Goal: Transaction & Acquisition: Purchase product/service

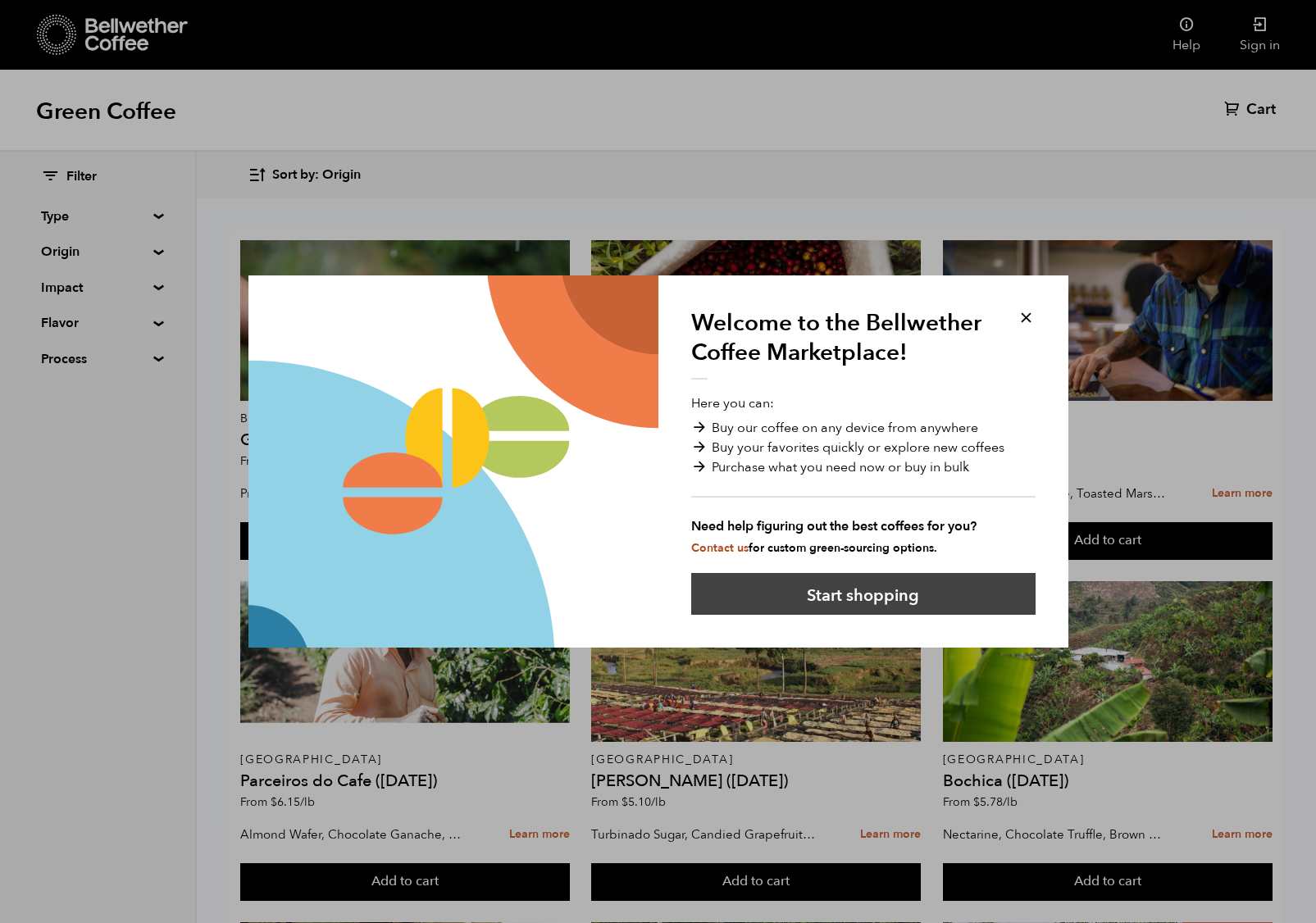
click at [857, 598] on button "Start shopping" at bounding box center [863, 593] width 345 height 41
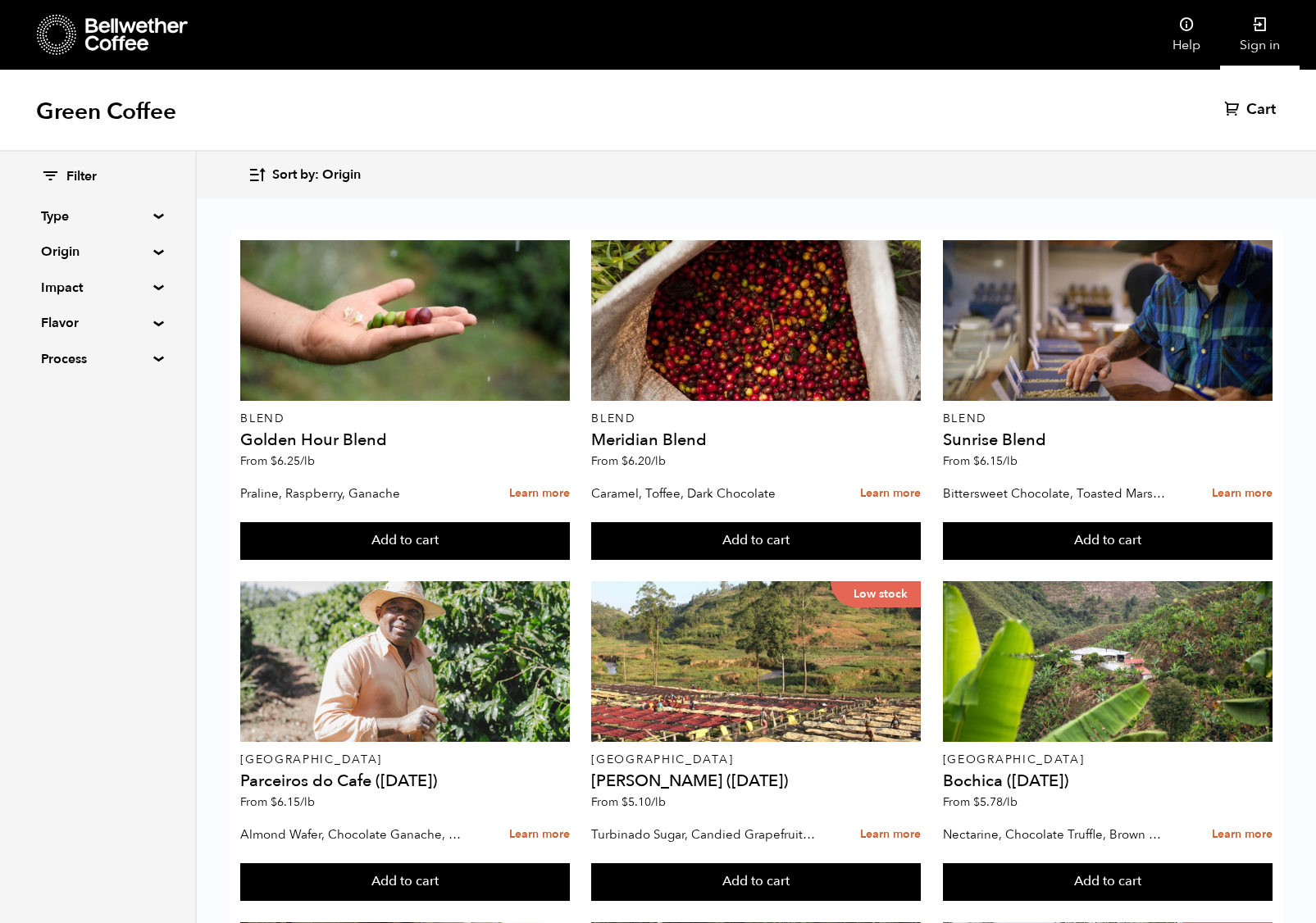
click at [1268, 25] on link "Sign in" at bounding box center [1260, 34] width 79 height 70
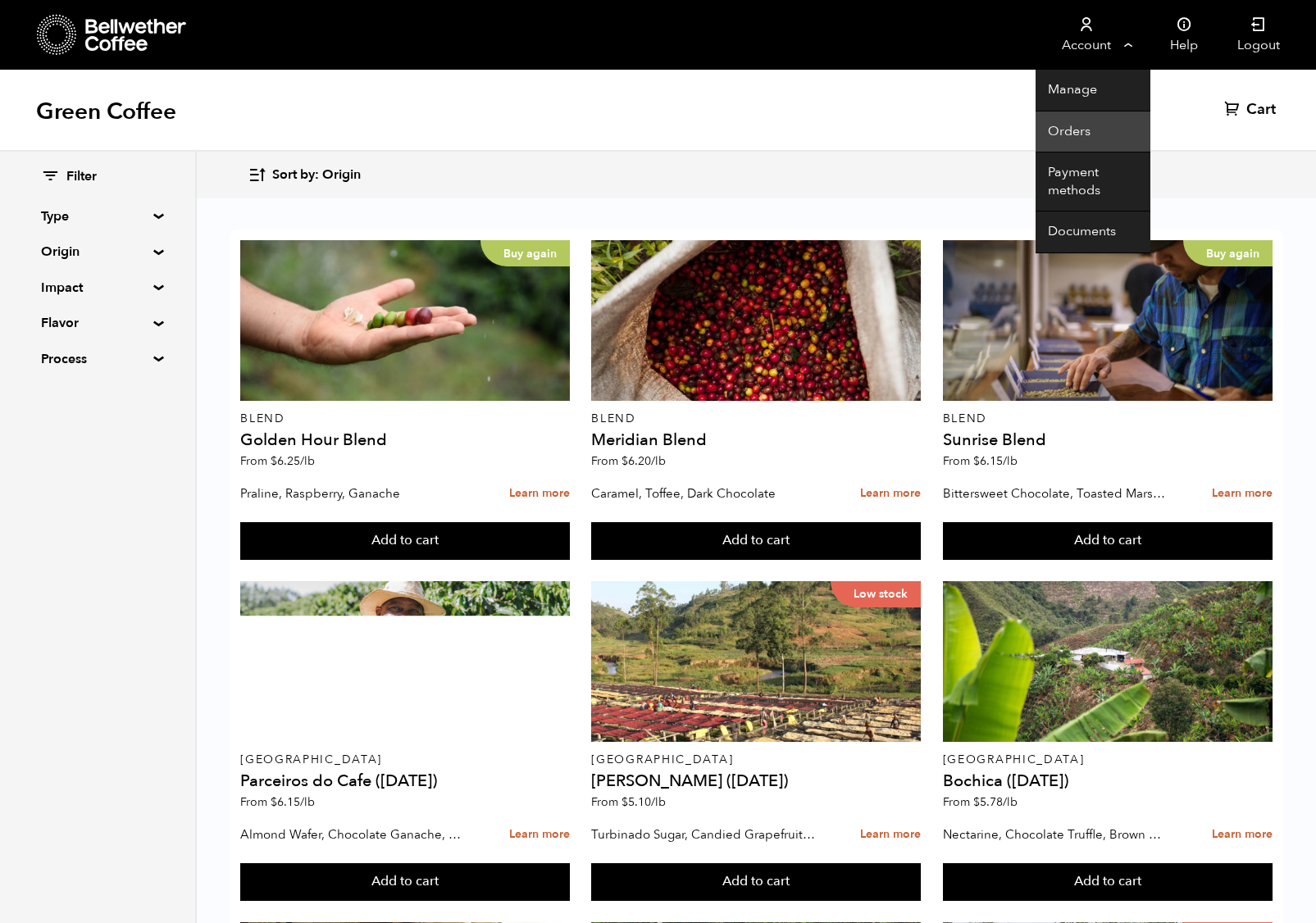
click at [1069, 125] on link "Orders" at bounding box center [1093, 131] width 115 height 41
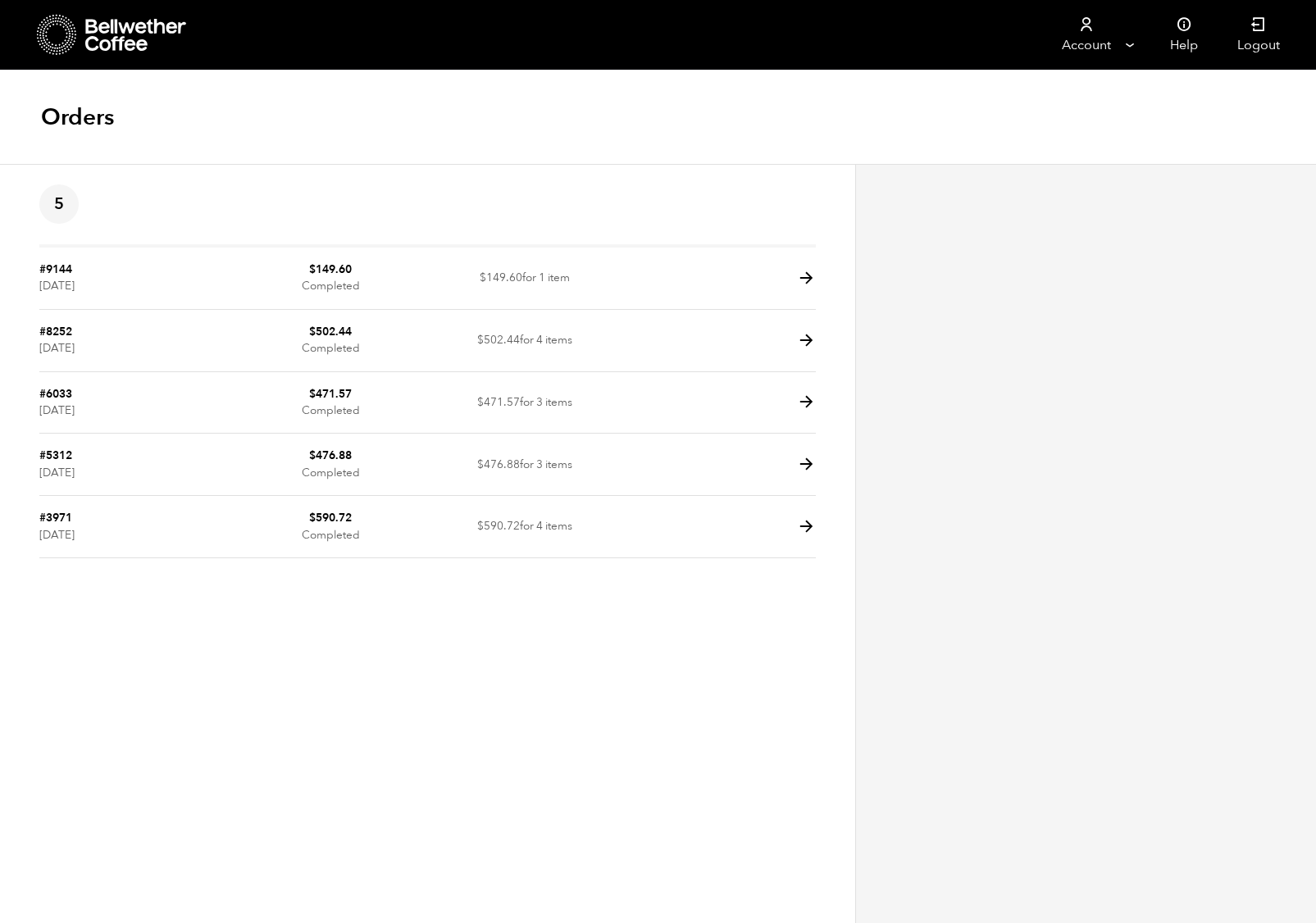
click at [1068, 128] on div "Orders" at bounding box center [658, 117] width 1316 height 94
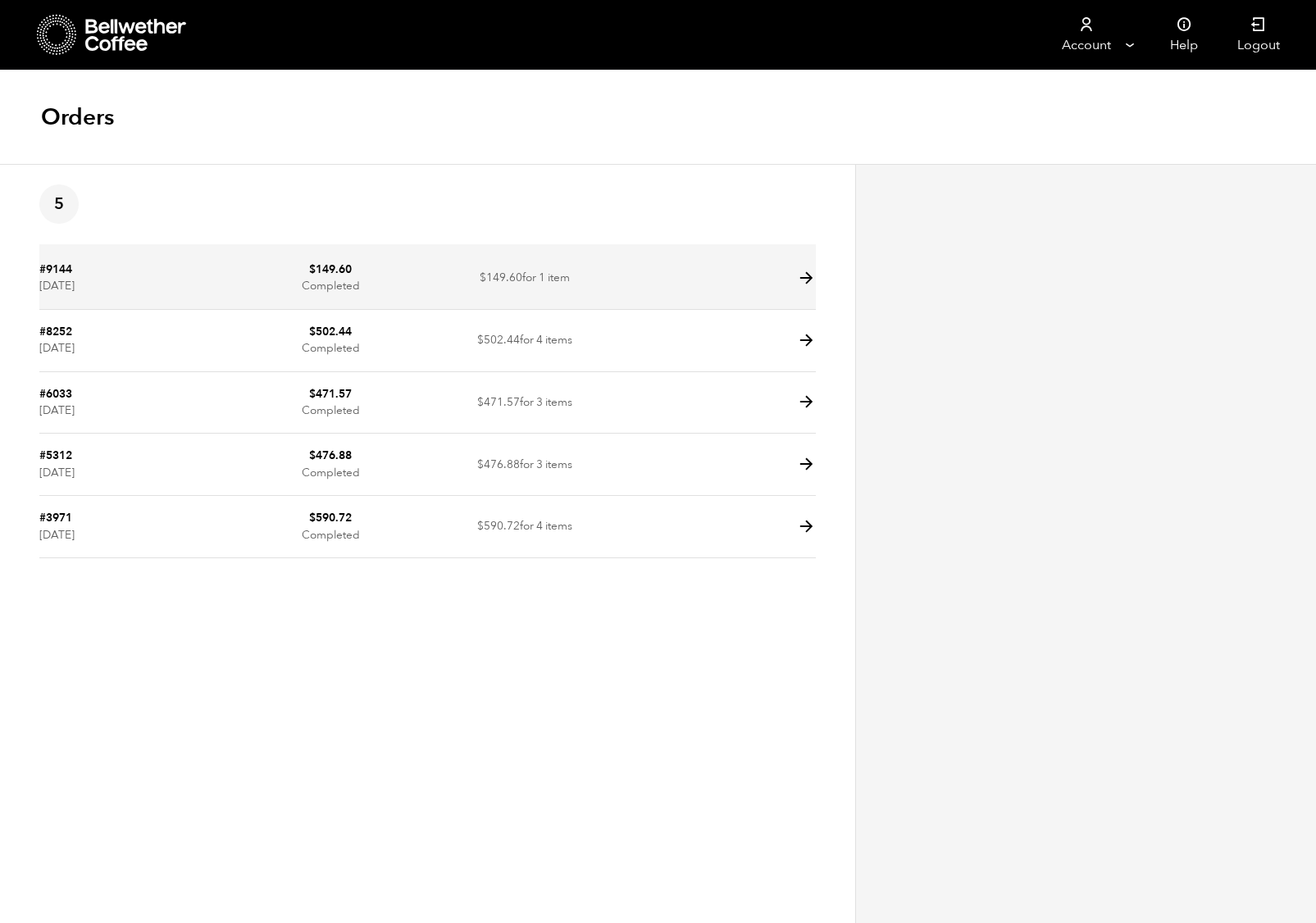
click at [804, 272] on icon at bounding box center [806, 278] width 19 height 19
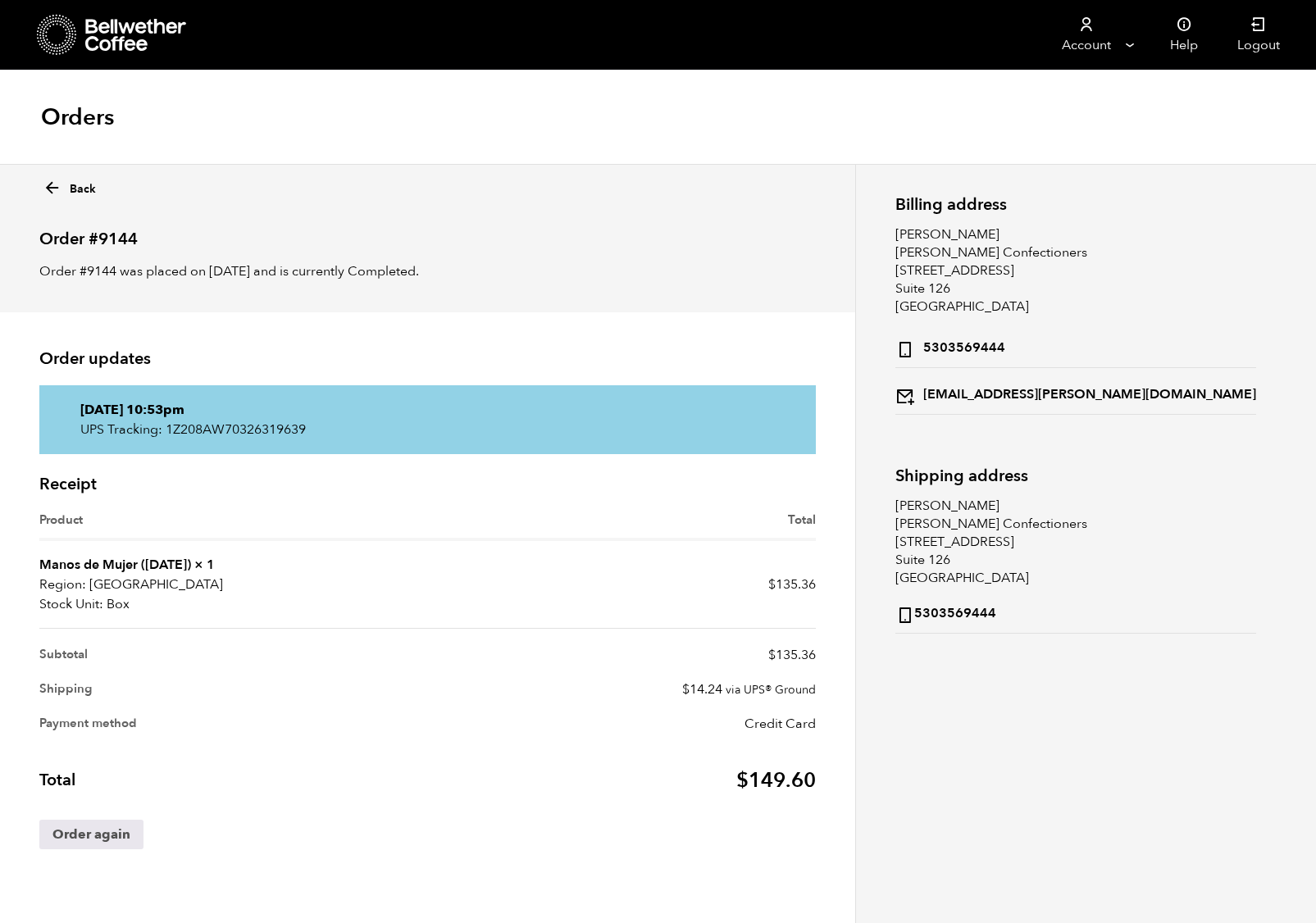
click at [69, 571] on strong "Manos de Mujer ([DATE])" at bounding box center [115, 565] width 152 height 18
click at [87, 837] on link "Order again" at bounding box center [92, 834] width 104 height 29
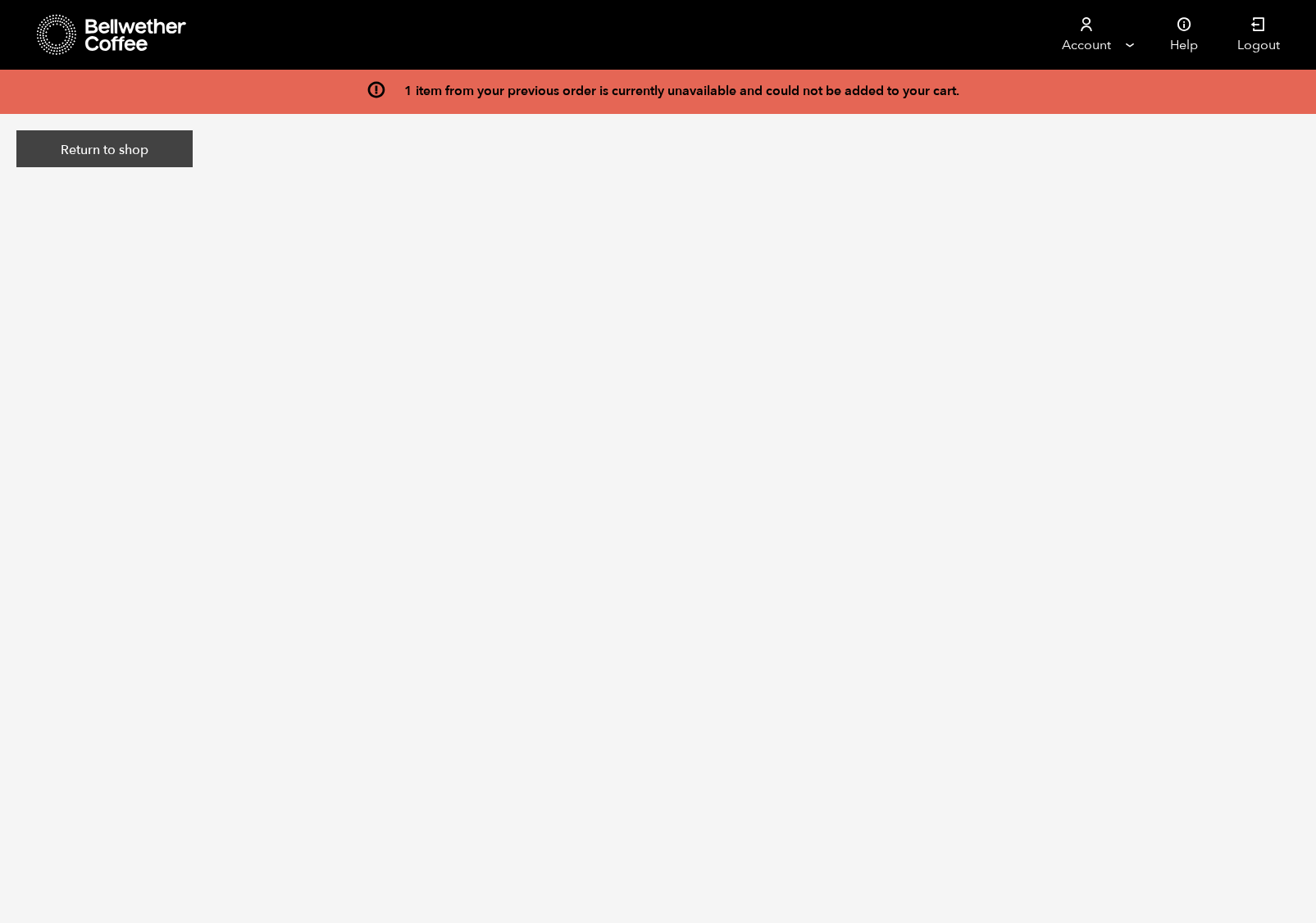
click at [120, 138] on link "Return to shop" at bounding box center [105, 149] width 176 height 38
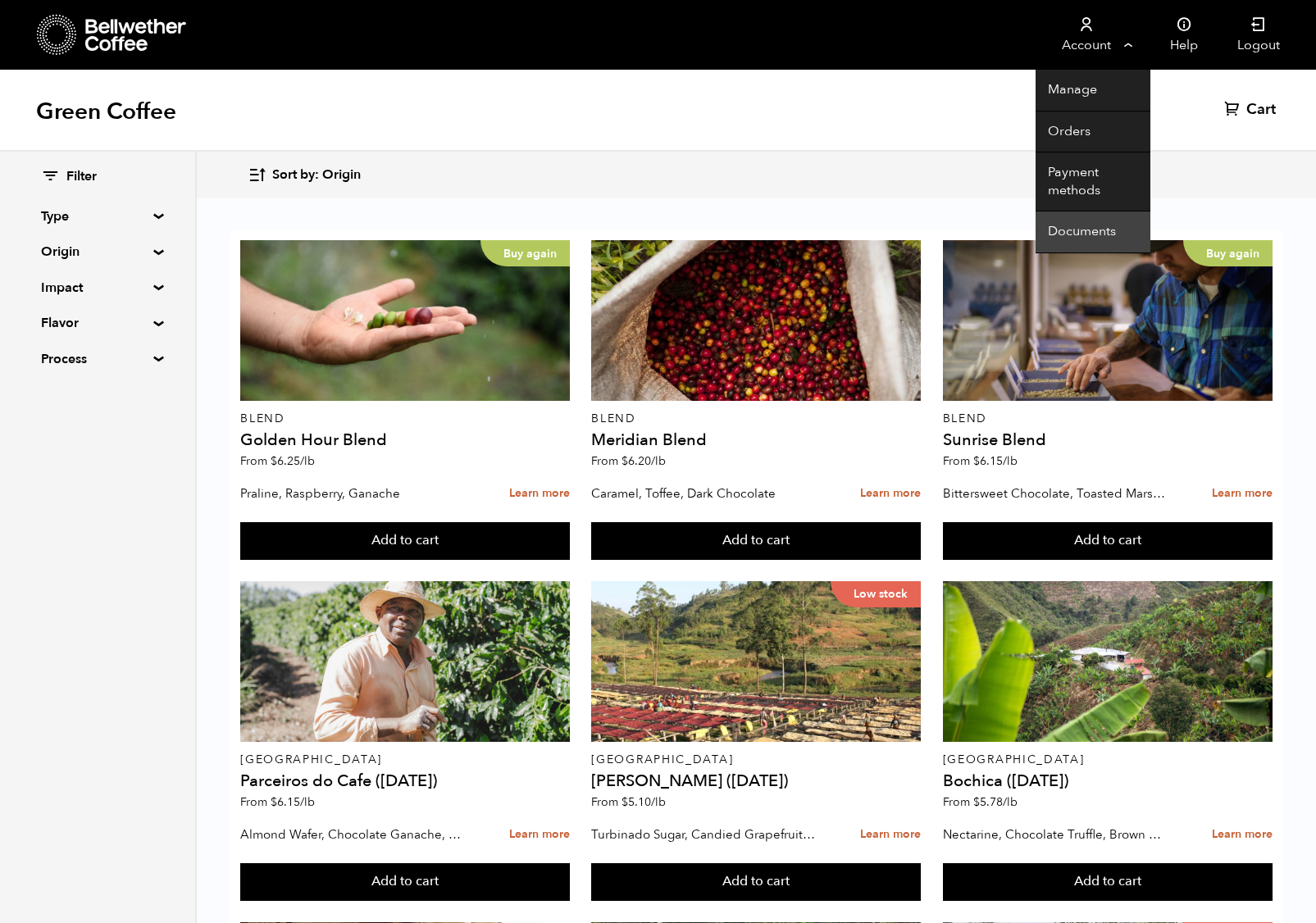
click at [1078, 229] on link "Documents" at bounding box center [1093, 232] width 115 height 41
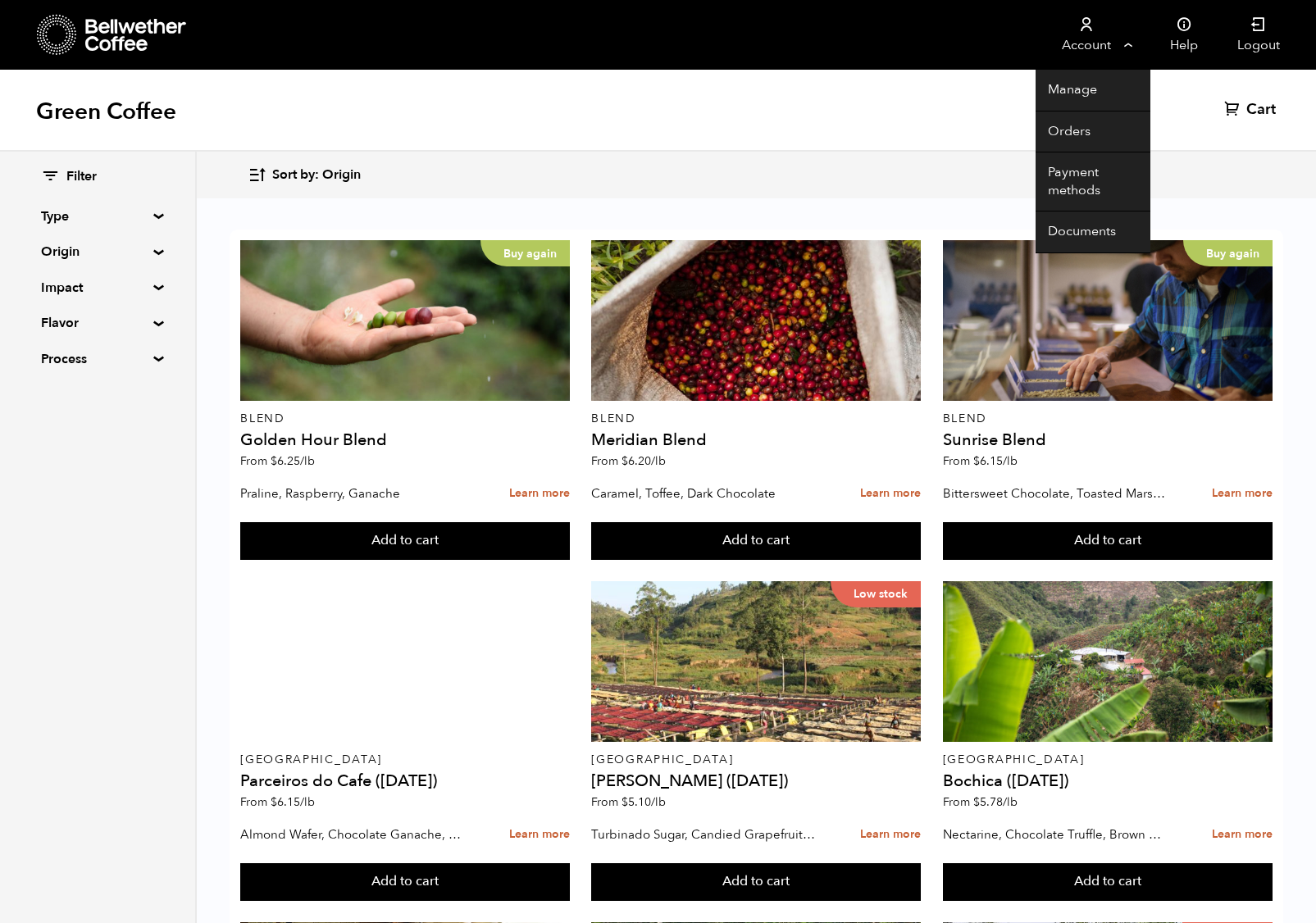
click at [1080, 41] on link "Account" at bounding box center [1086, 34] width 100 height 70
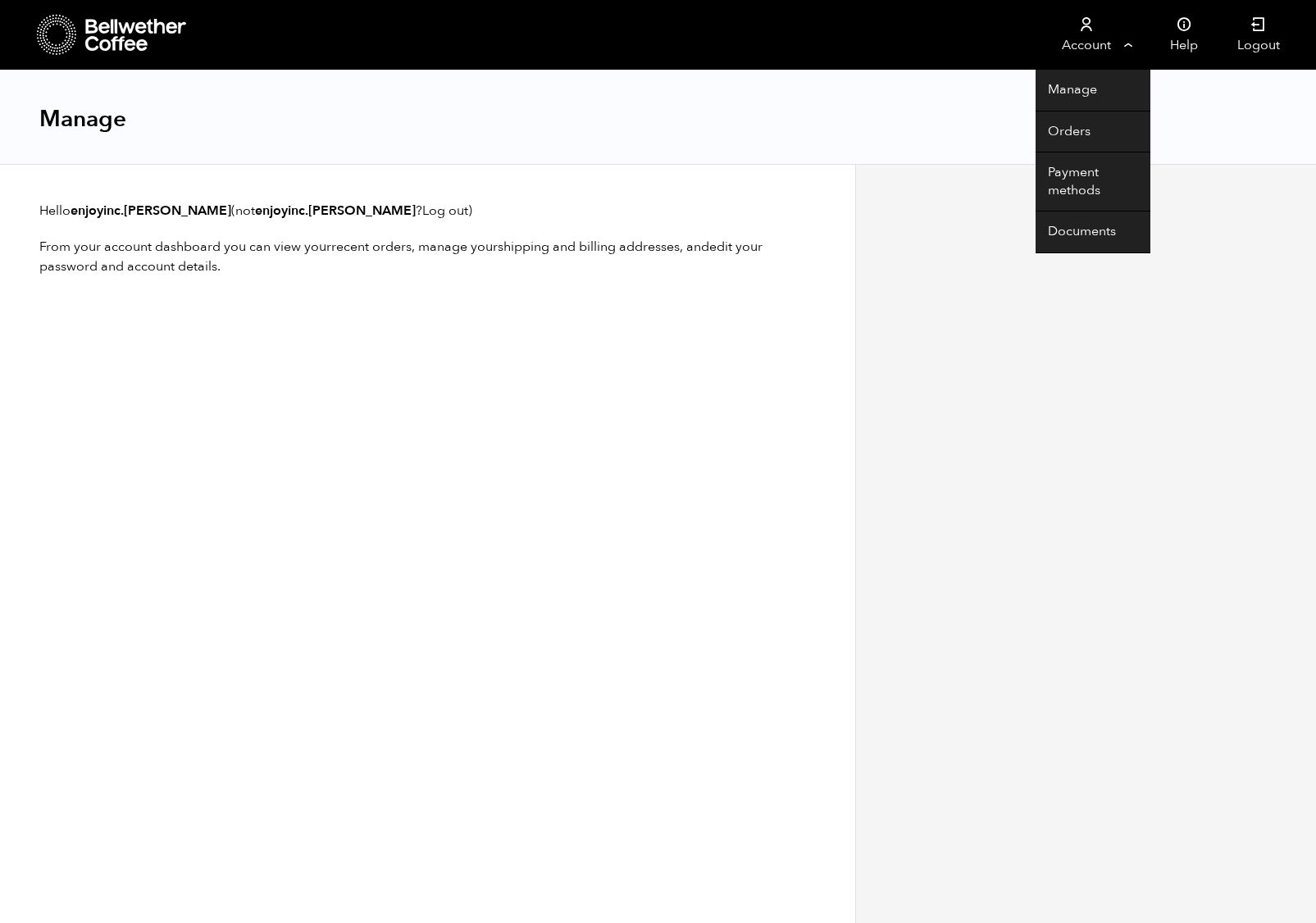
click at [1084, 38] on link "Account" at bounding box center [1086, 34] width 100 height 70
click at [1085, 37] on link "Account" at bounding box center [1086, 34] width 100 height 70
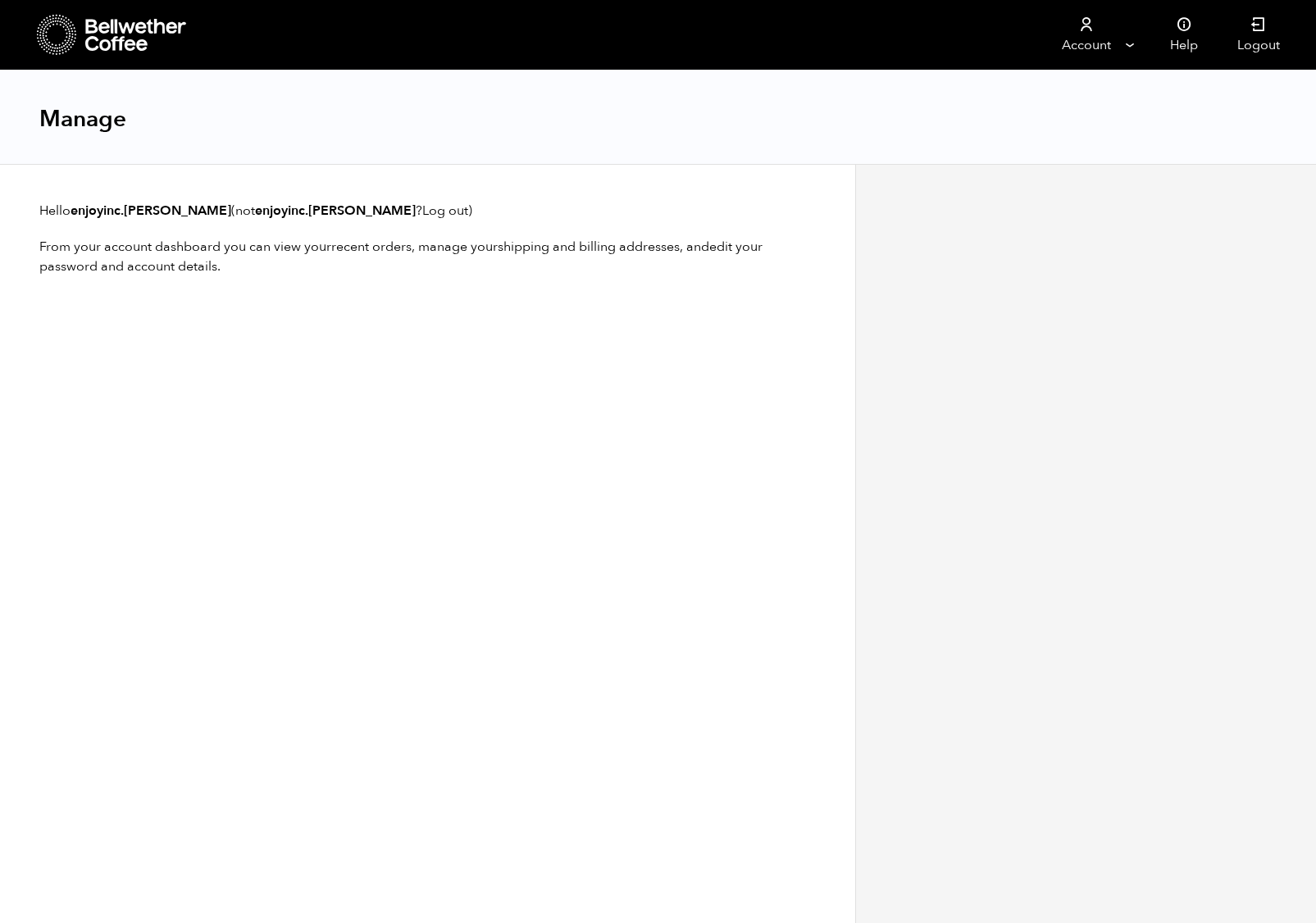
click at [1085, 37] on link "Account" at bounding box center [1086, 34] width 100 height 70
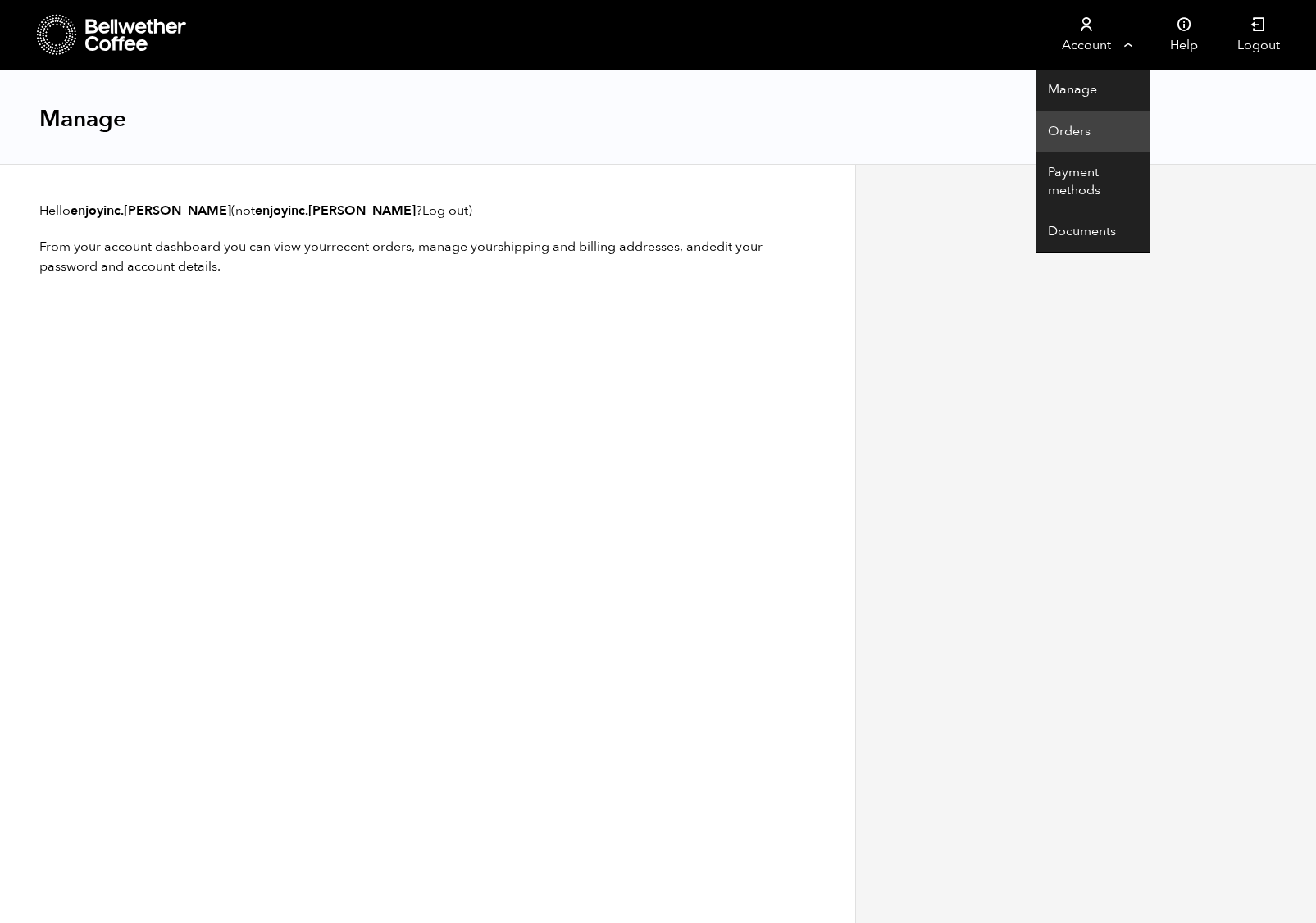
click at [1072, 134] on link "Orders" at bounding box center [1093, 131] width 115 height 41
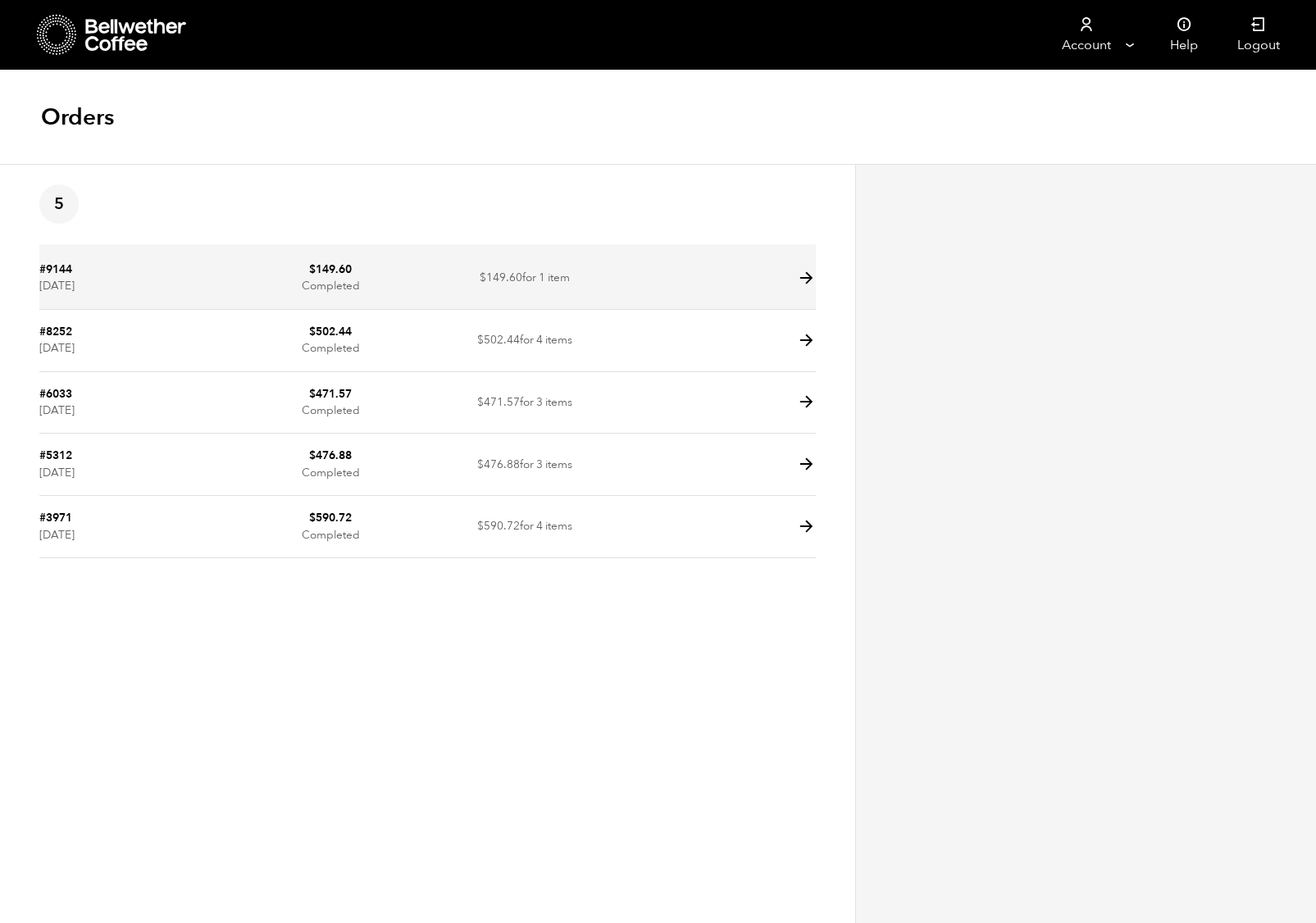
click at [69, 279] on time "April 3, 2025" at bounding box center [57, 286] width 35 height 16
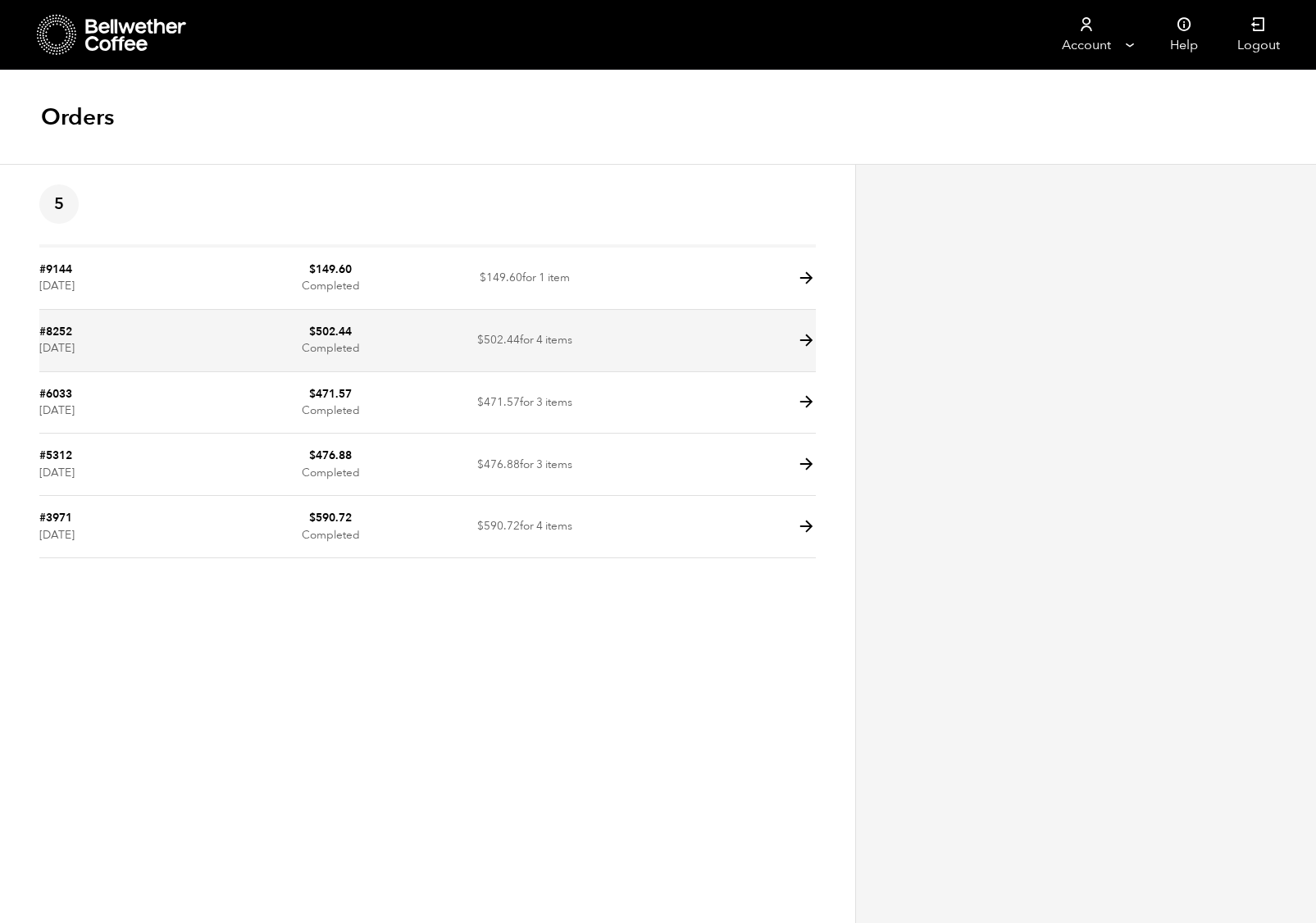
click at [803, 339] on icon at bounding box center [806, 340] width 19 height 19
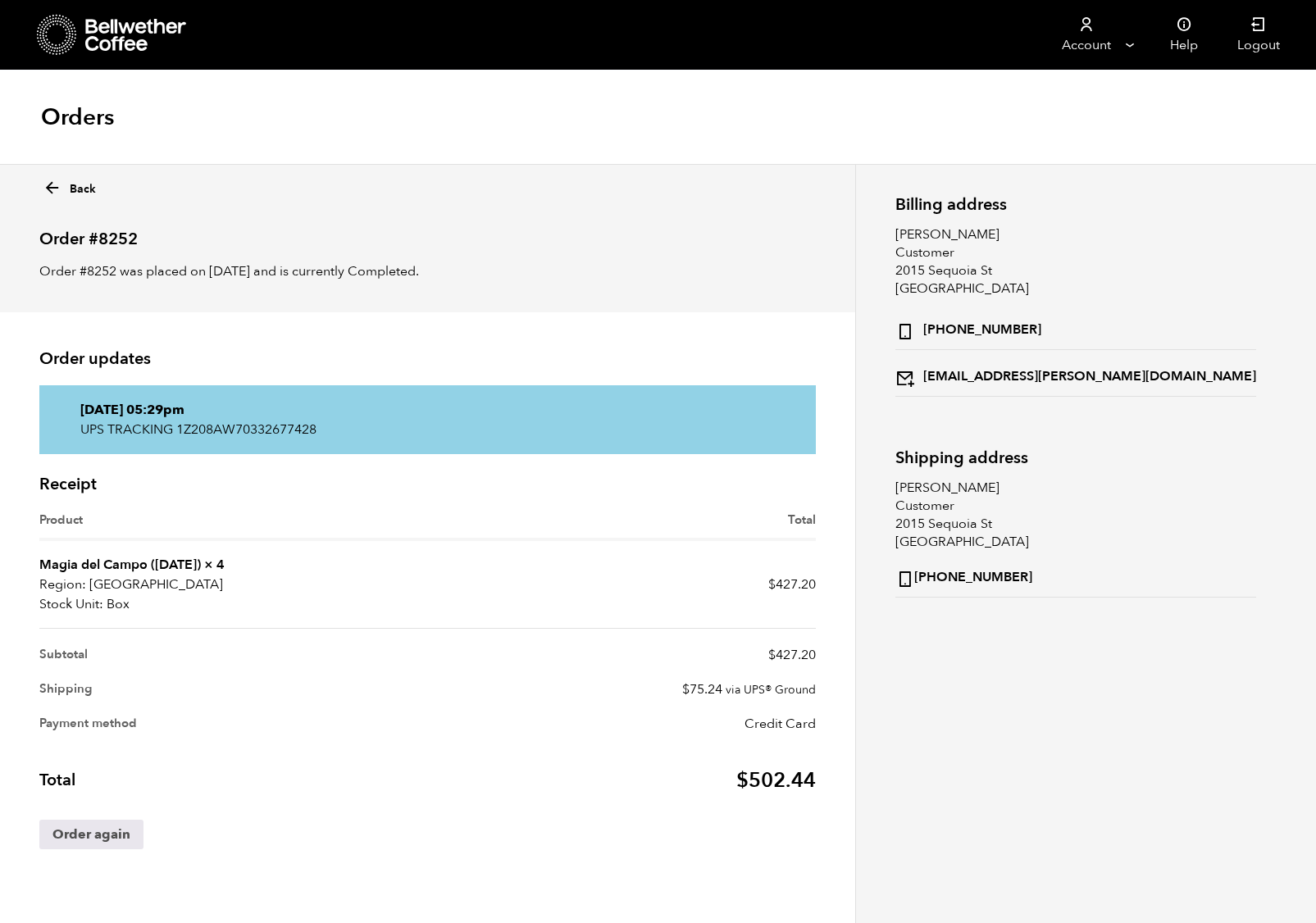
scroll to position [1, 0]
click at [52, 187] on icon at bounding box center [51, 187] width 19 height 19
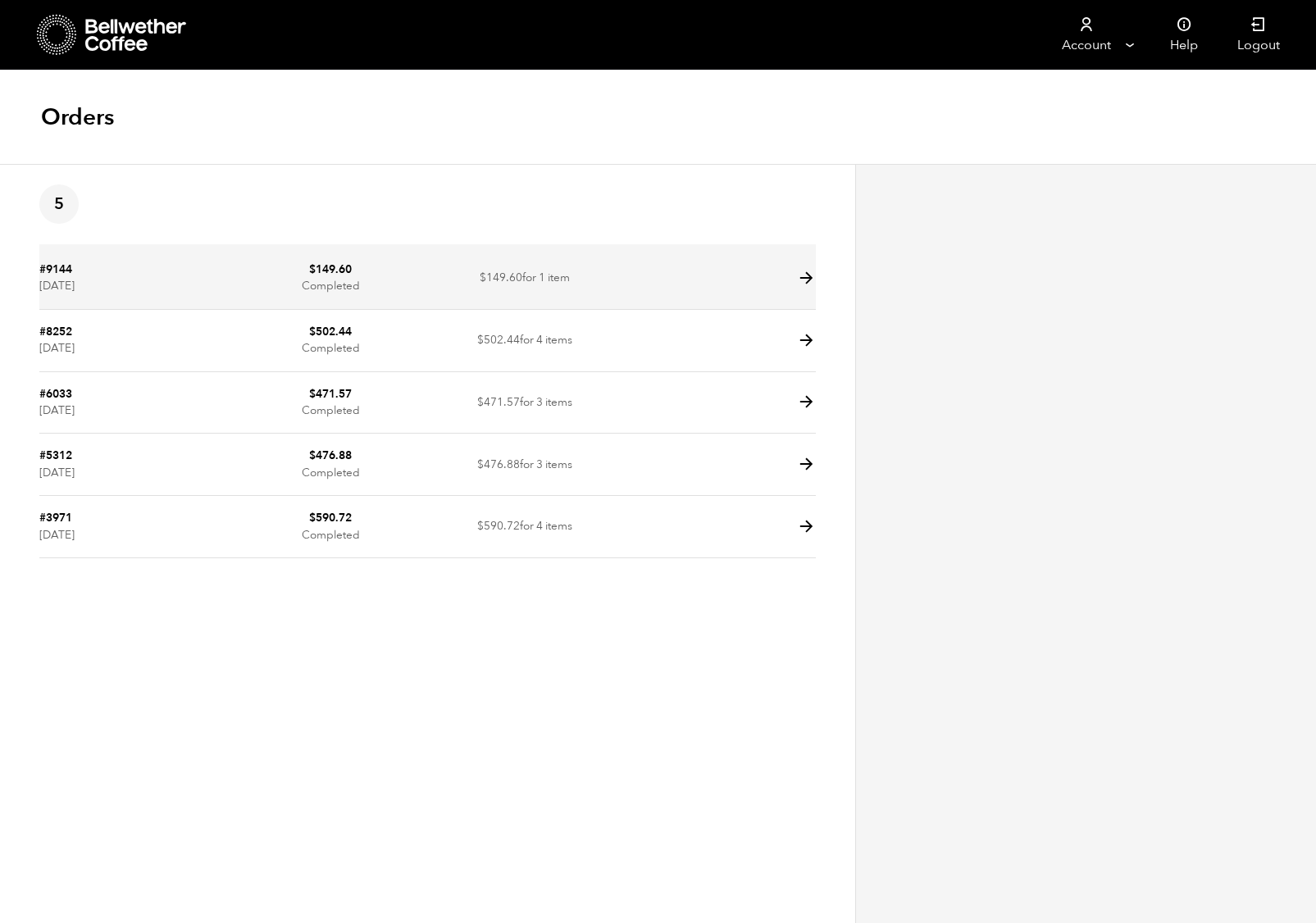
click at [804, 274] on icon at bounding box center [806, 278] width 19 height 19
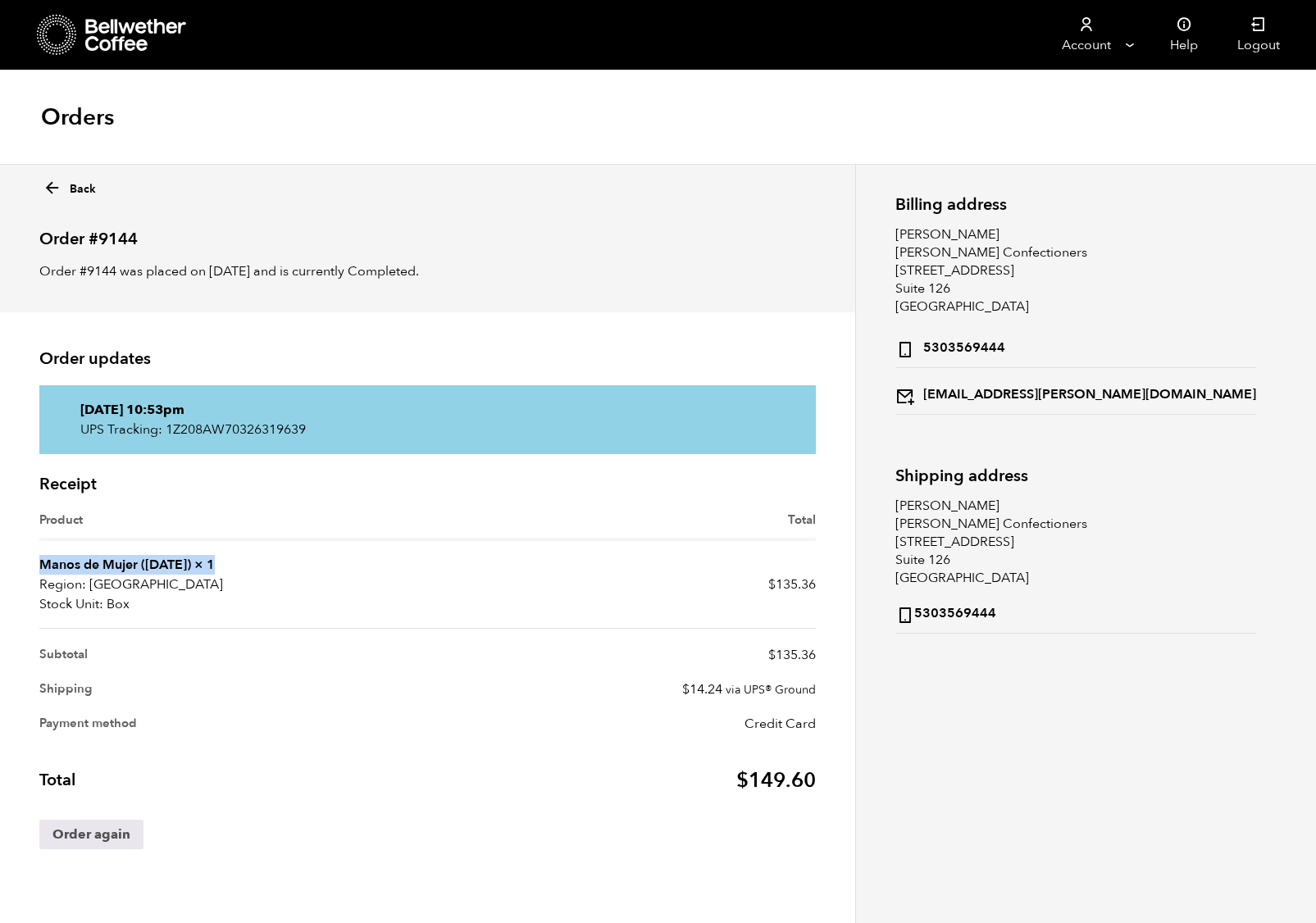
drag, startPoint x: 41, startPoint y: 562, endPoint x: 220, endPoint y: 560, distance: 179.0
click at [220, 560] on td "Manos de Mujer ([DATE]) × 1 Region: [GEOGRAPHIC_DATA] Stock Unit: Box" at bounding box center [234, 585] width 389 height 88
copy td "Manos de Mujer ([DATE]) × 1"
click at [1184, 23] on icon at bounding box center [1184, 25] width 17 height 17
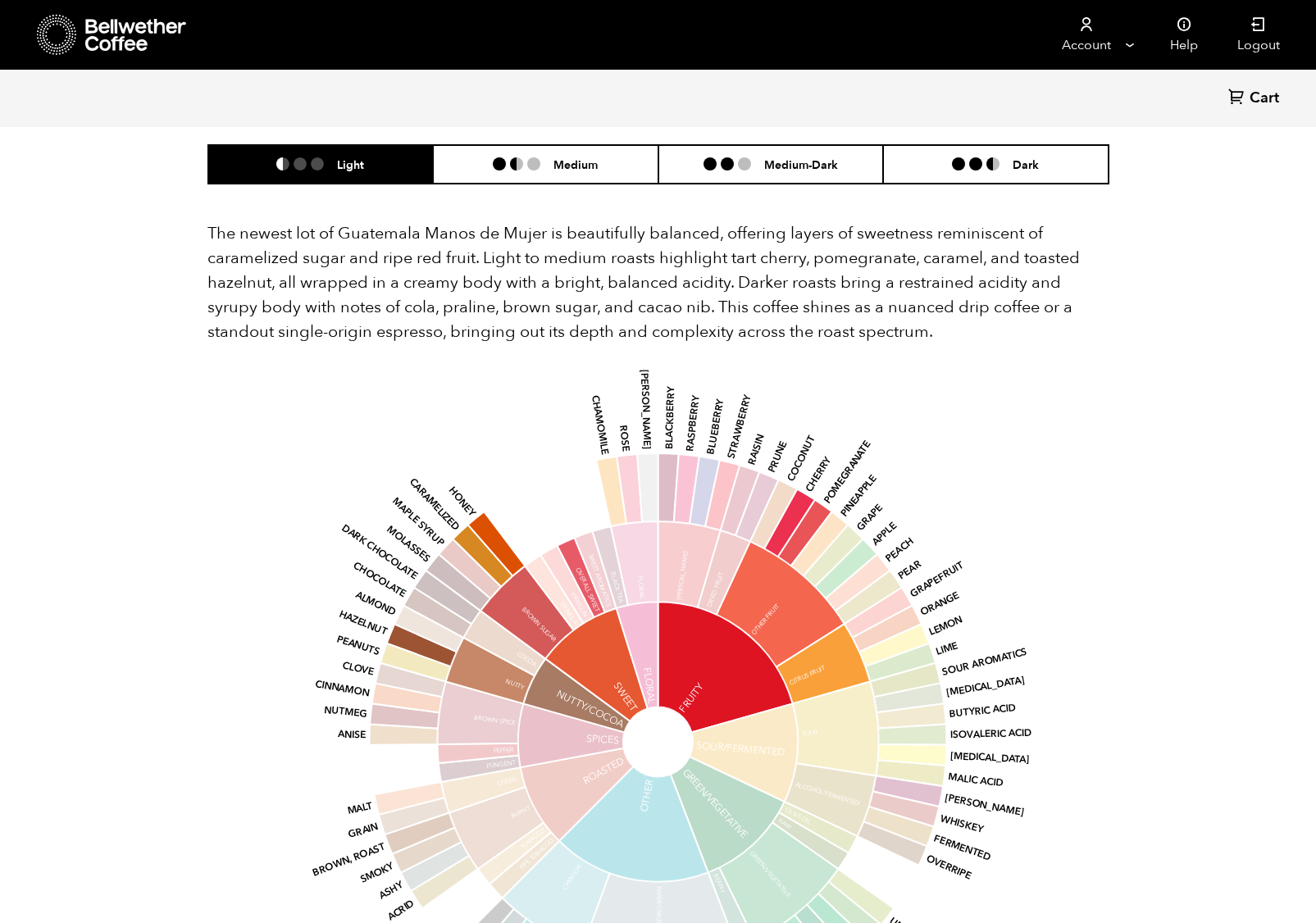
scroll to position [2089, 0]
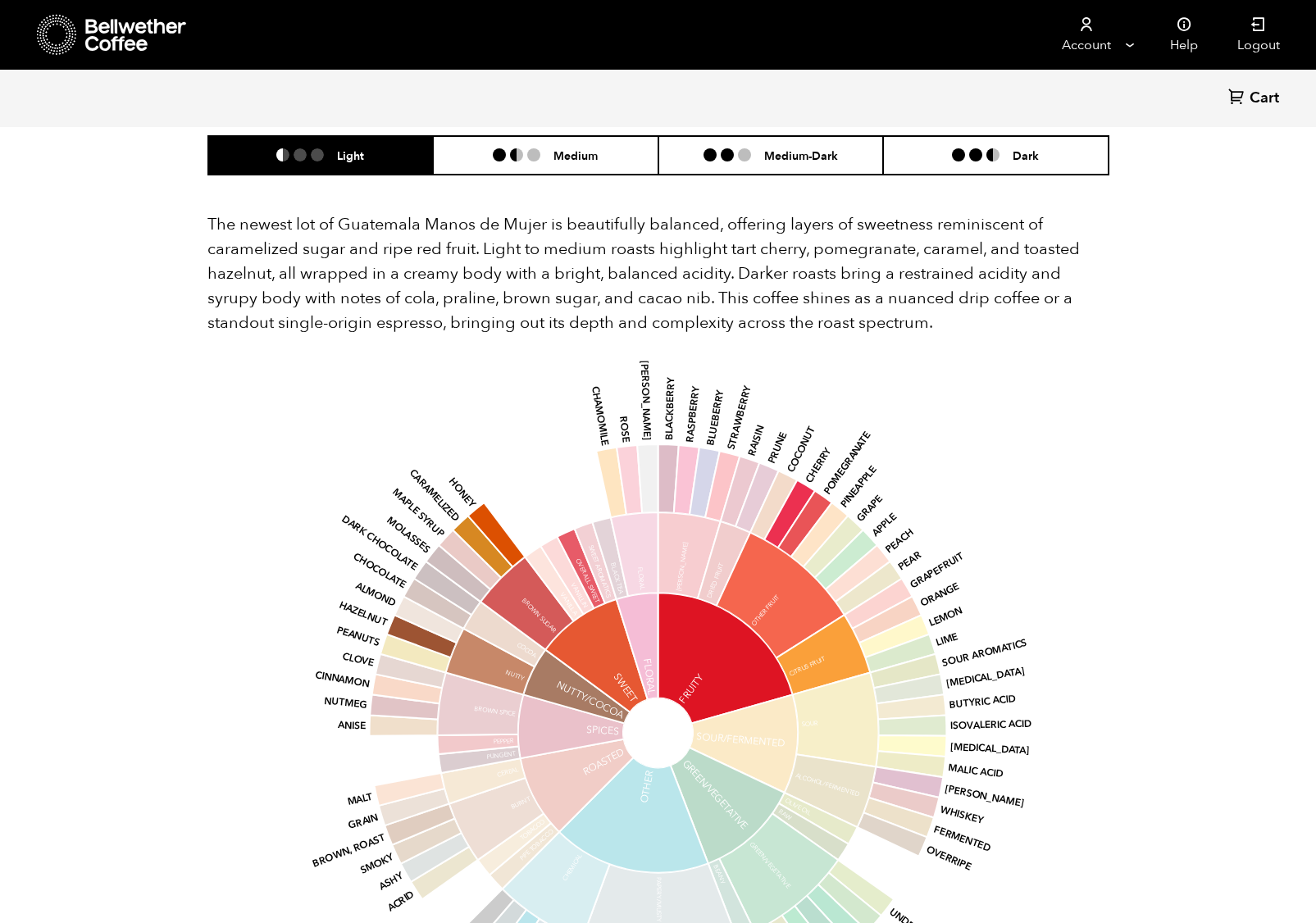
click at [327, 136] on li "Light" at bounding box center [321, 155] width 226 height 39
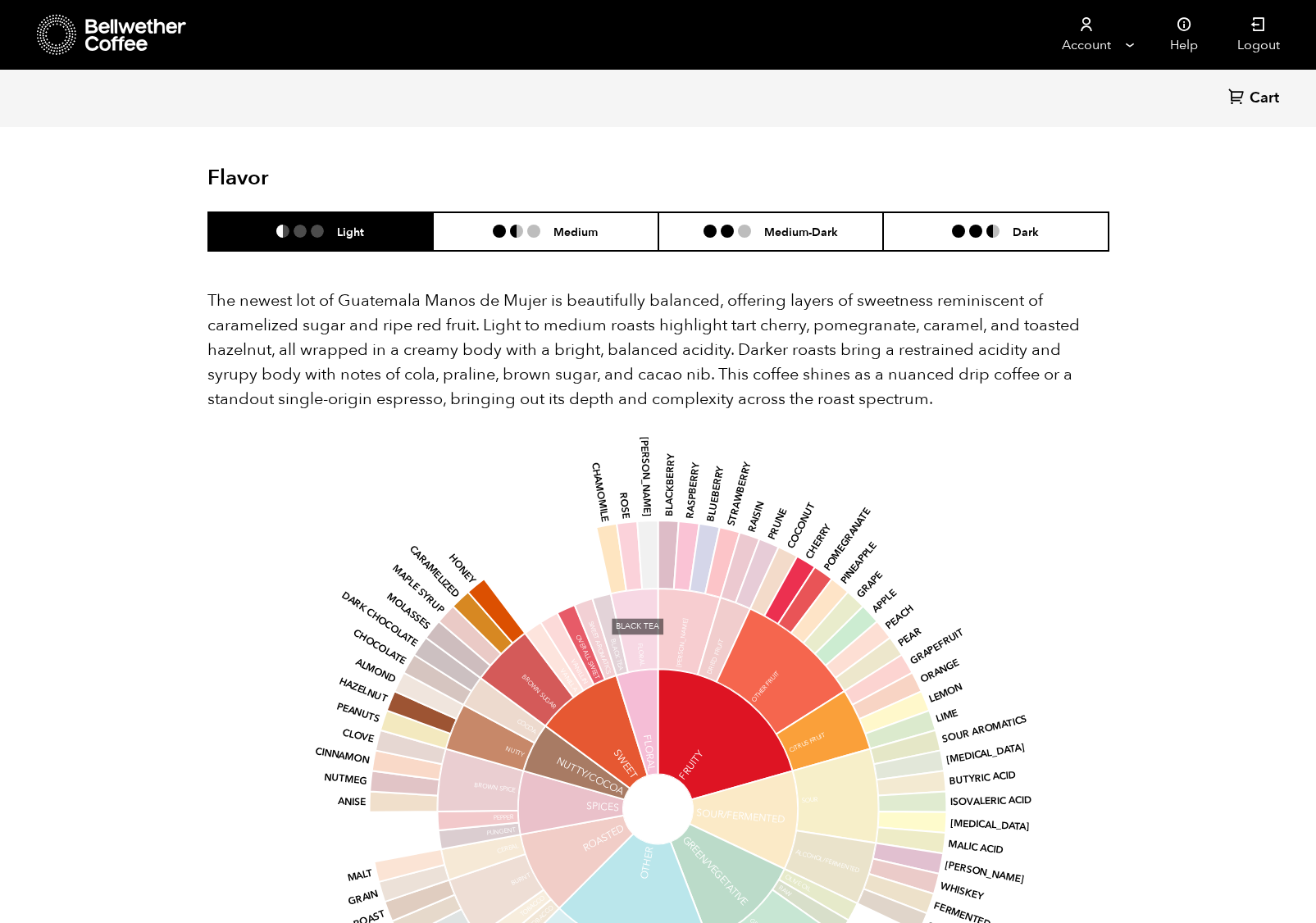
scroll to position [2007, 0]
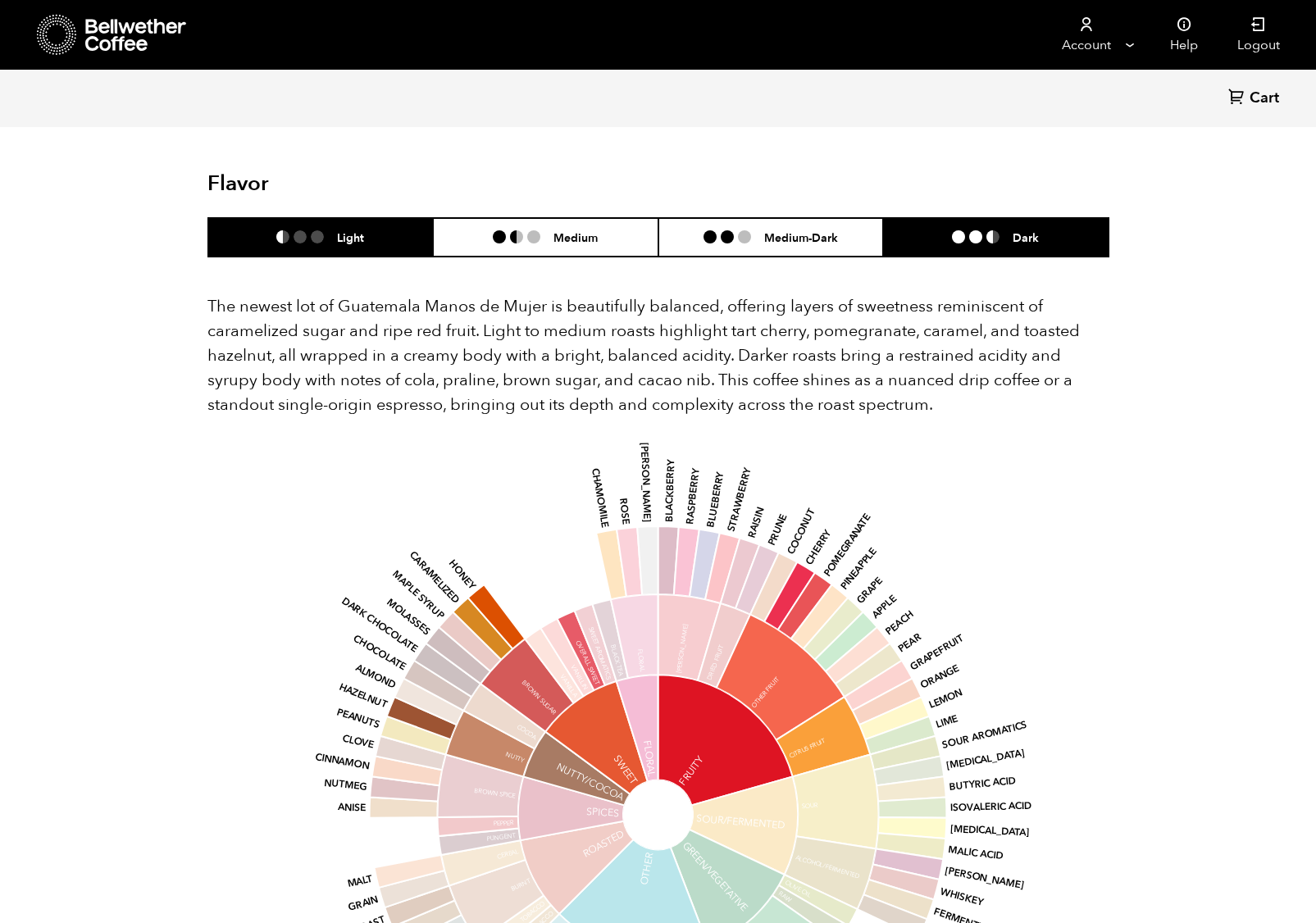
click at [946, 218] on li "Dark" at bounding box center [996, 237] width 226 height 39
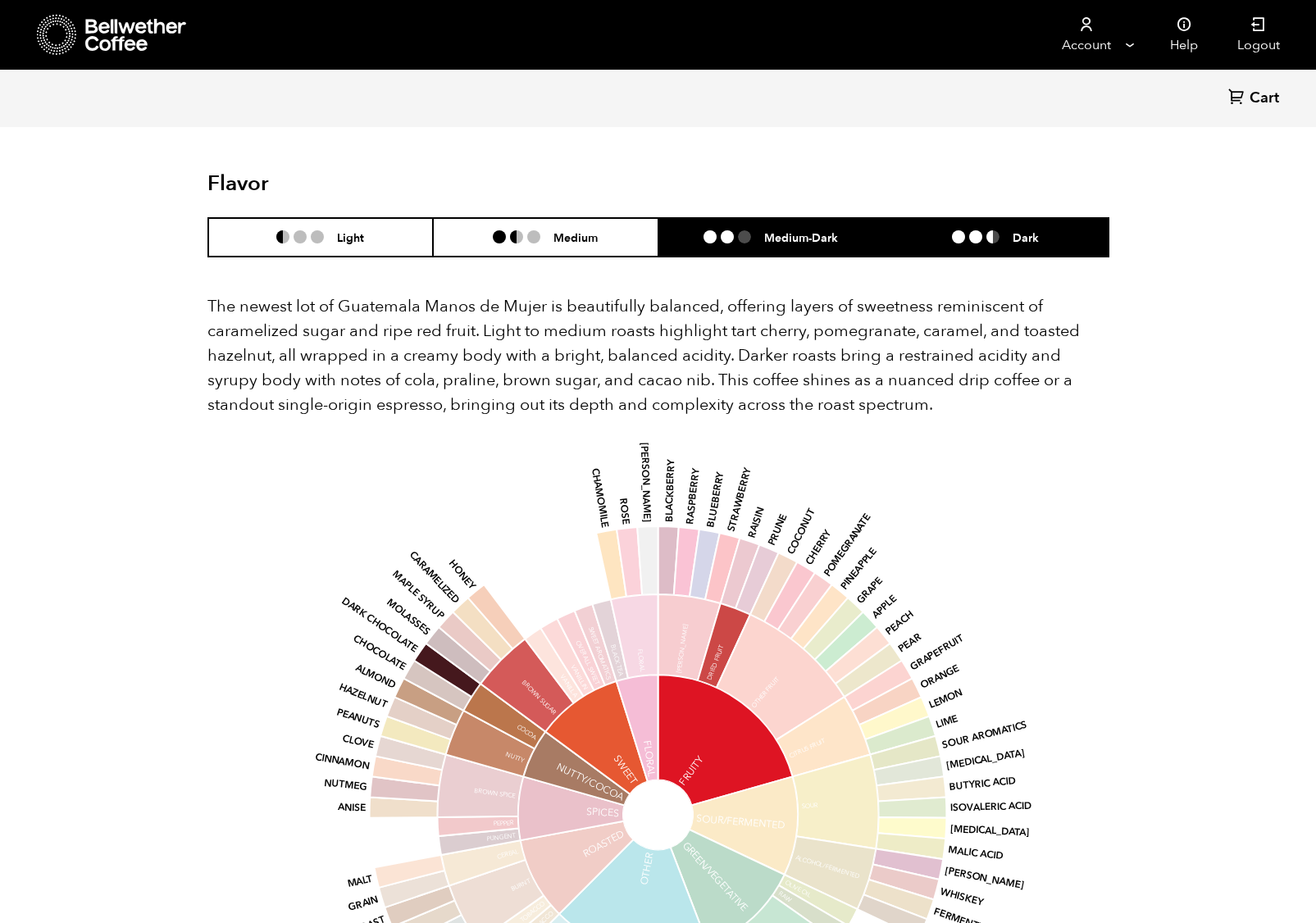
click at [815, 230] on h6 "Medium-Dark" at bounding box center [801, 237] width 74 height 14
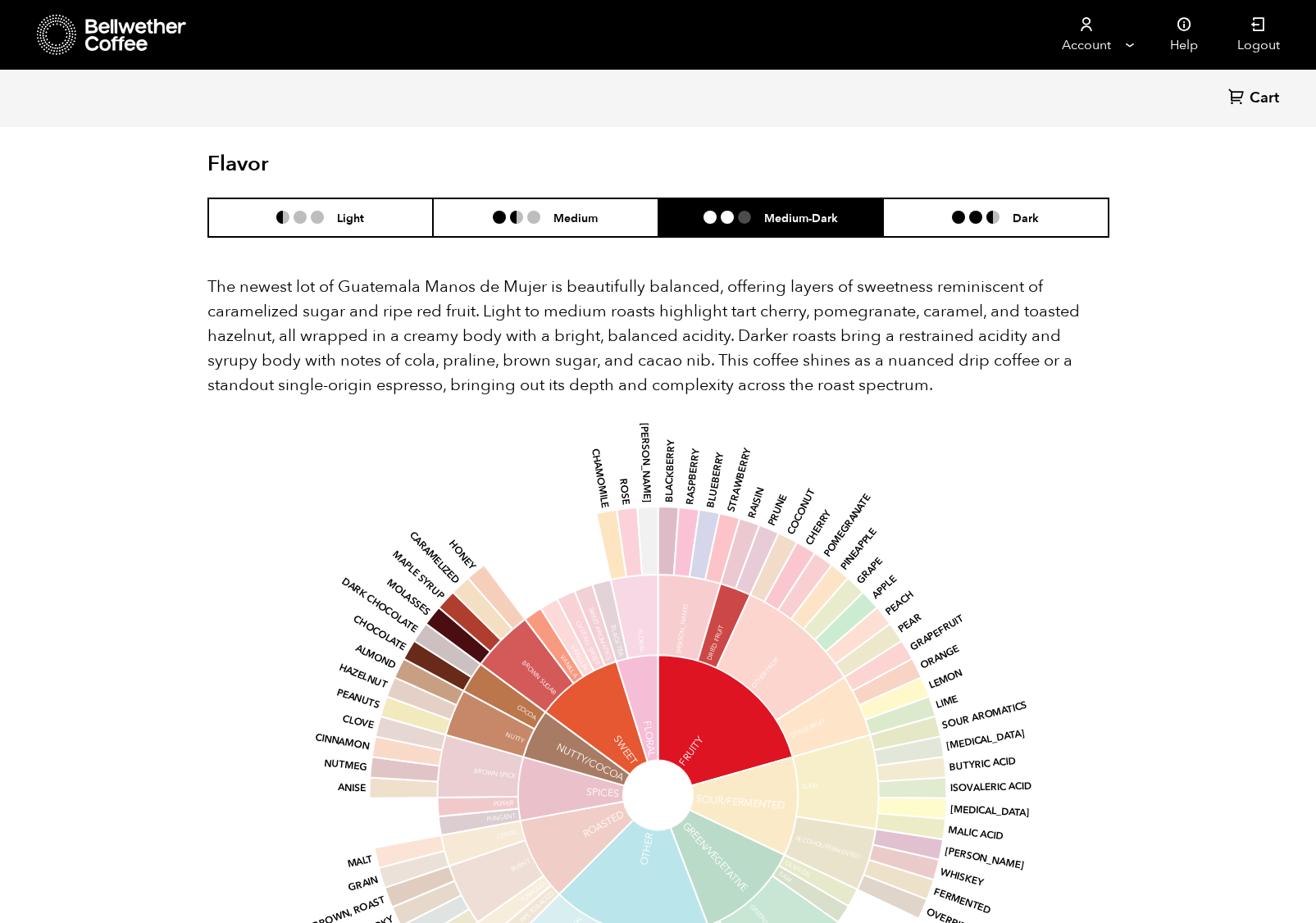
scroll to position [2029, 0]
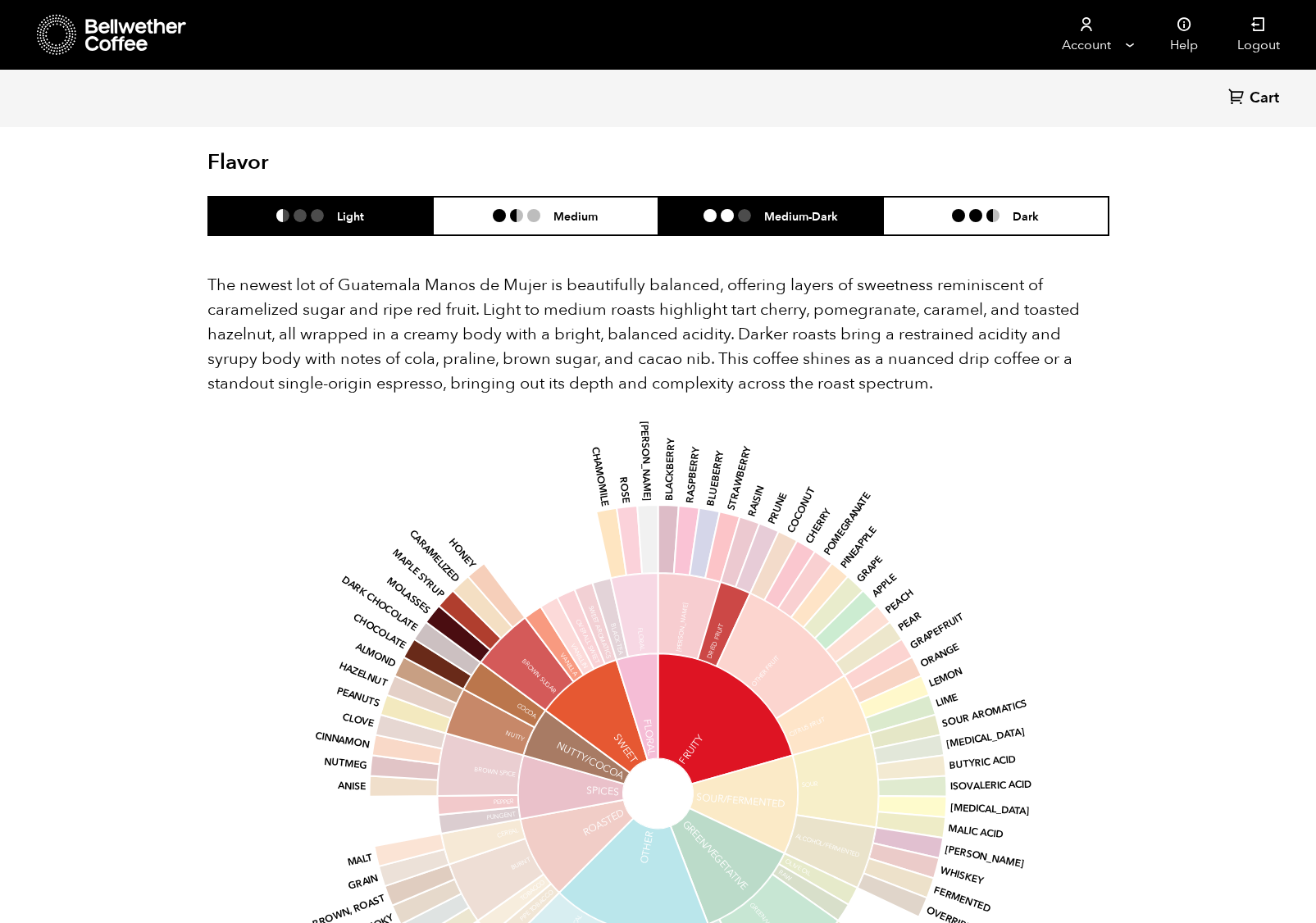
click at [248, 197] on li "Light" at bounding box center [321, 216] width 226 height 39
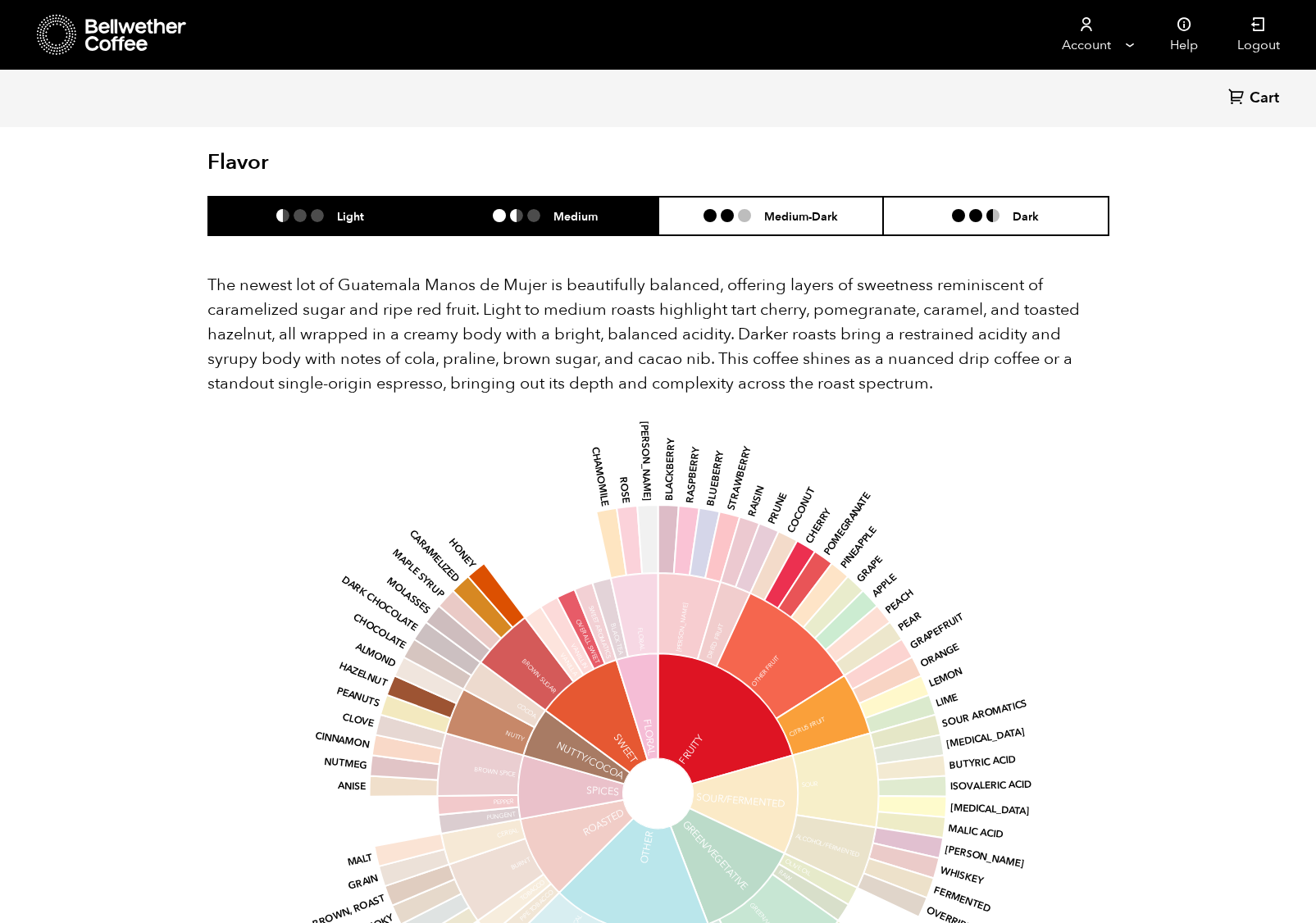
click at [502, 209] on li at bounding box center [499, 215] width 13 height 13
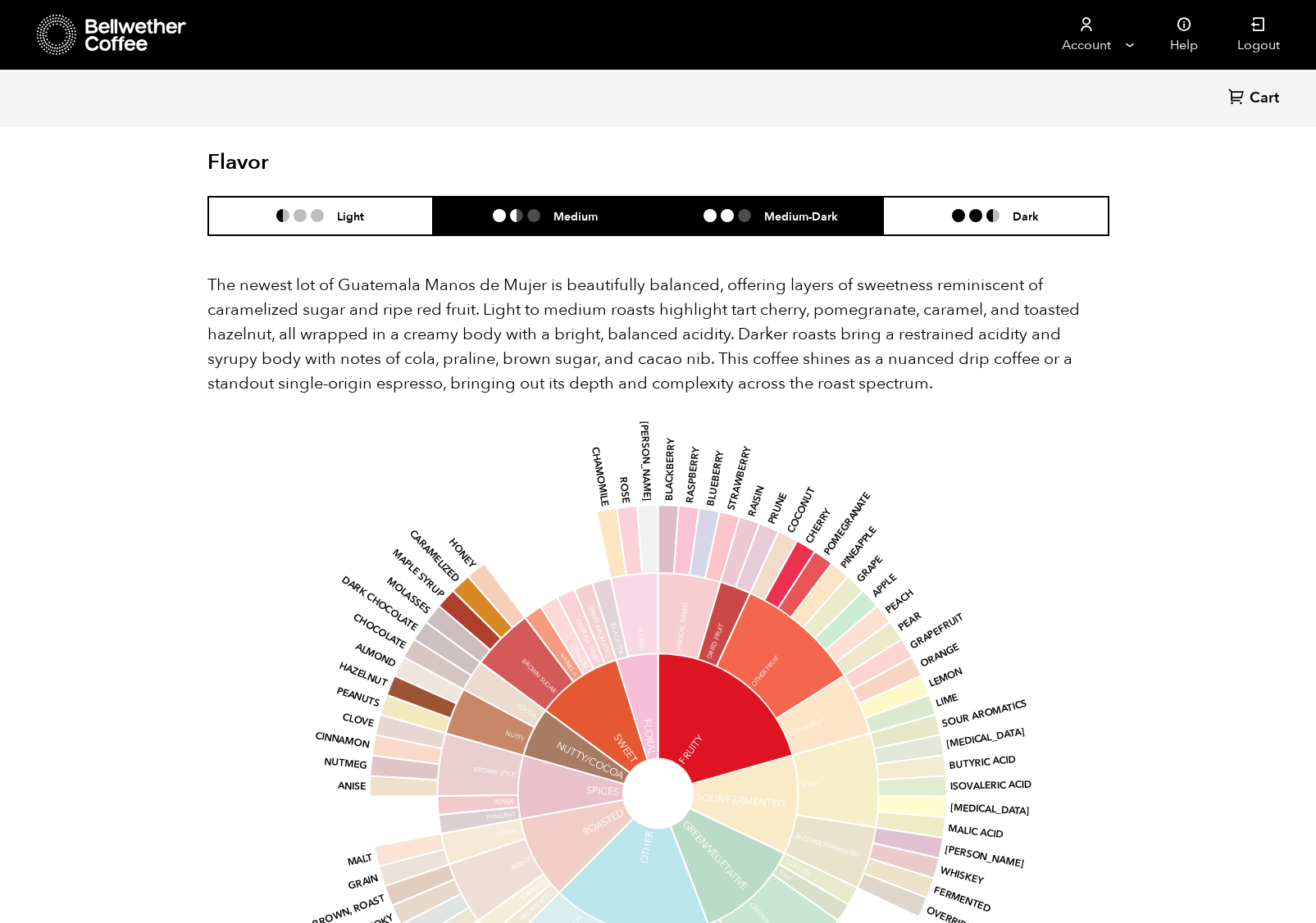
click at [740, 209] on div "Medium-Dark" at bounding box center [770, 216] width 135 height 14
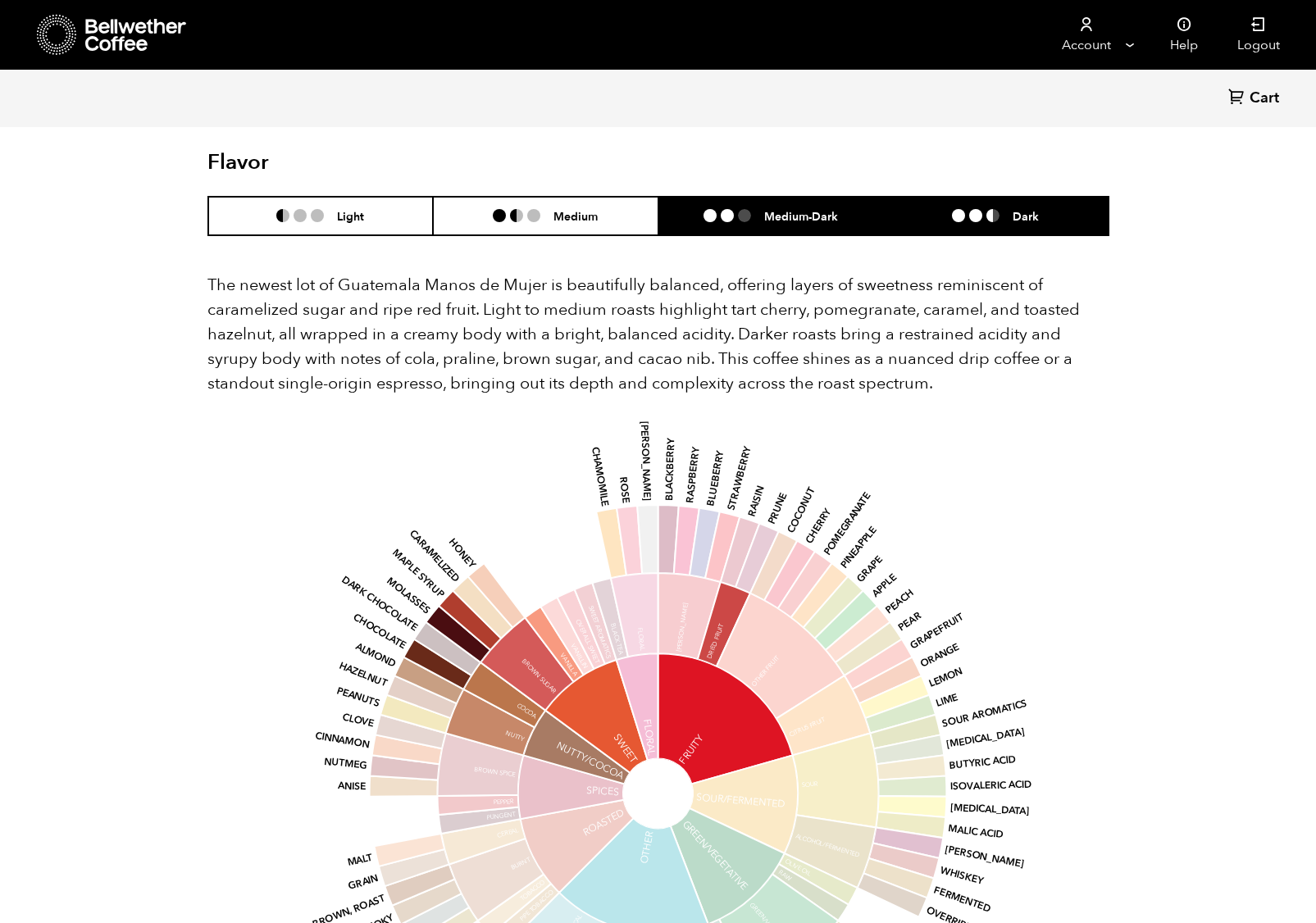
click at [975, 209] on li at bounding box center [975, 215] width 13 height 13
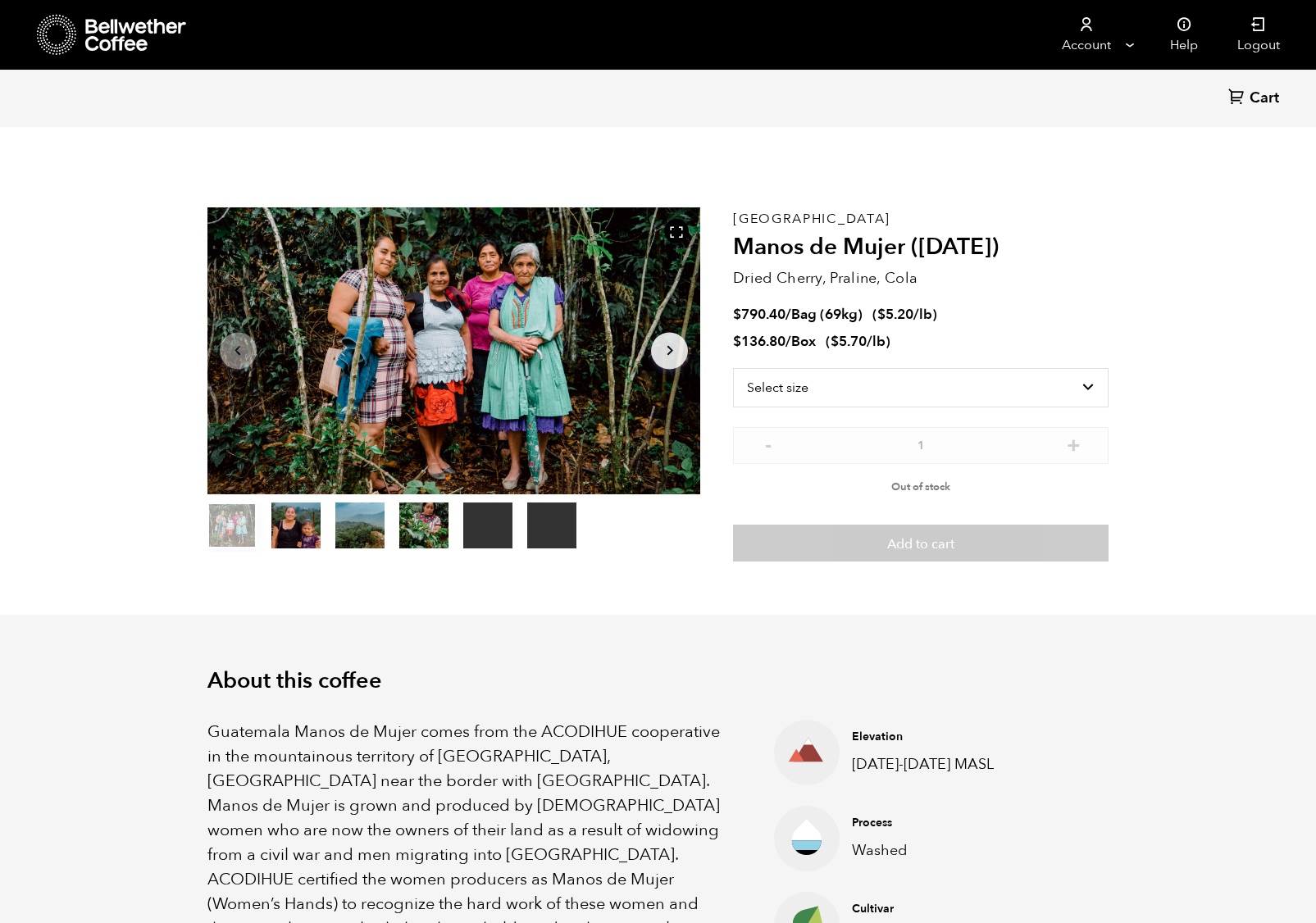
scroll to position [62, 0]
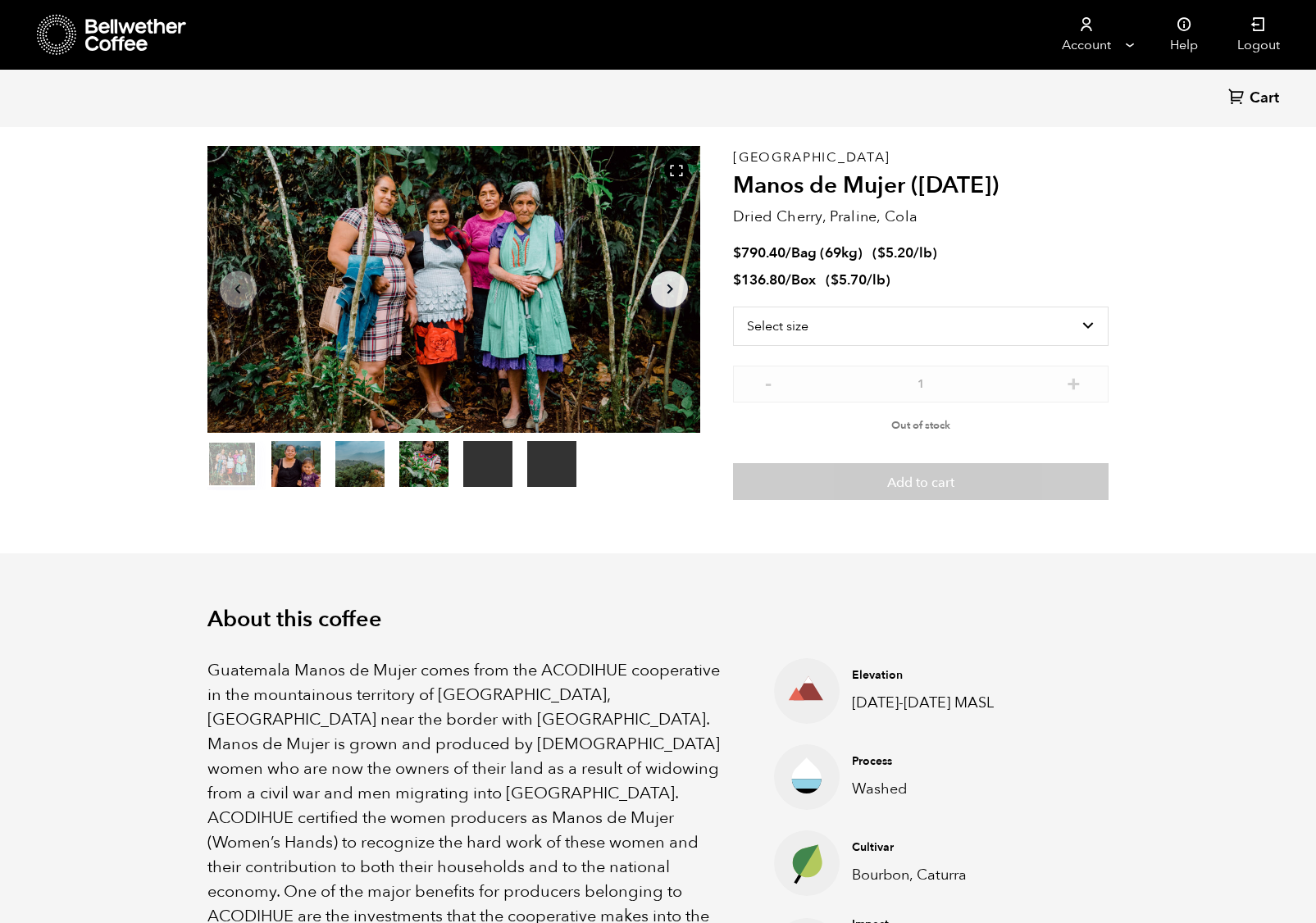
click at [661, 294] on icon "Arrow Right" at bounding box center [670, 289] width 19 height 19
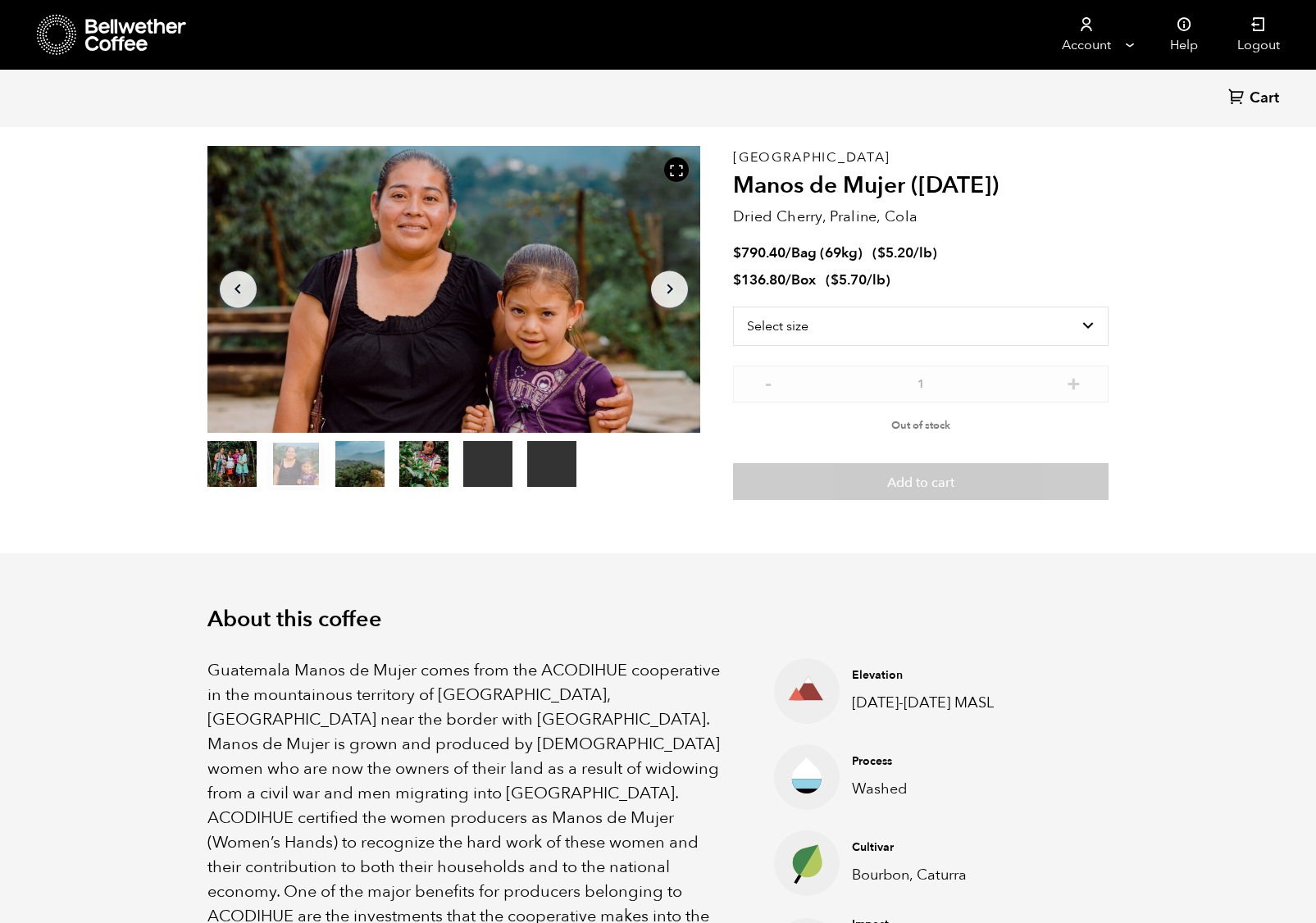
click at [655, 288] on button "Arrow Right" at bounding box center [669, 289] width 37 height 37
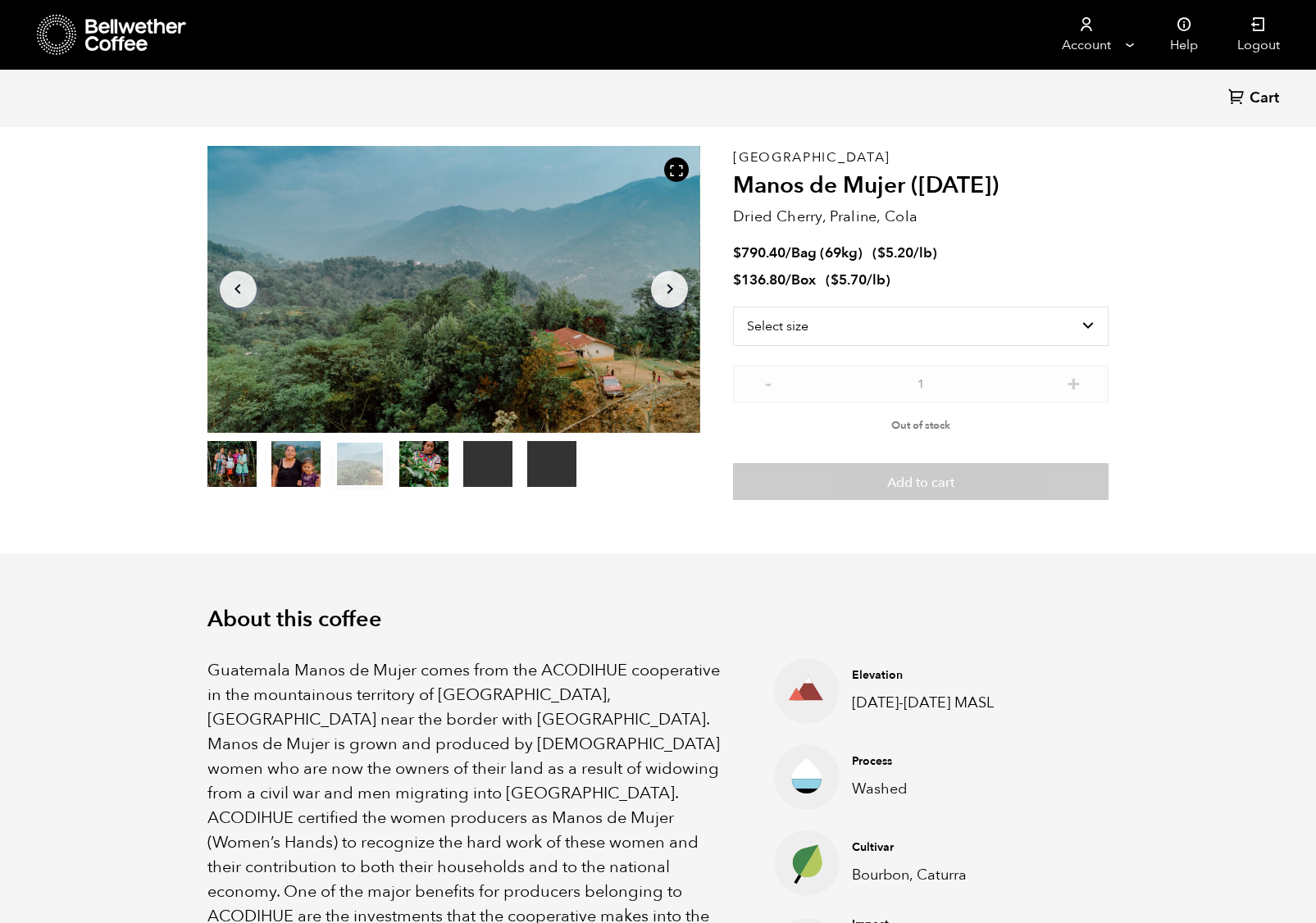
click at [655, 288] on button "Arrow Right" at bounding box center [669, 289] width 37 height 37
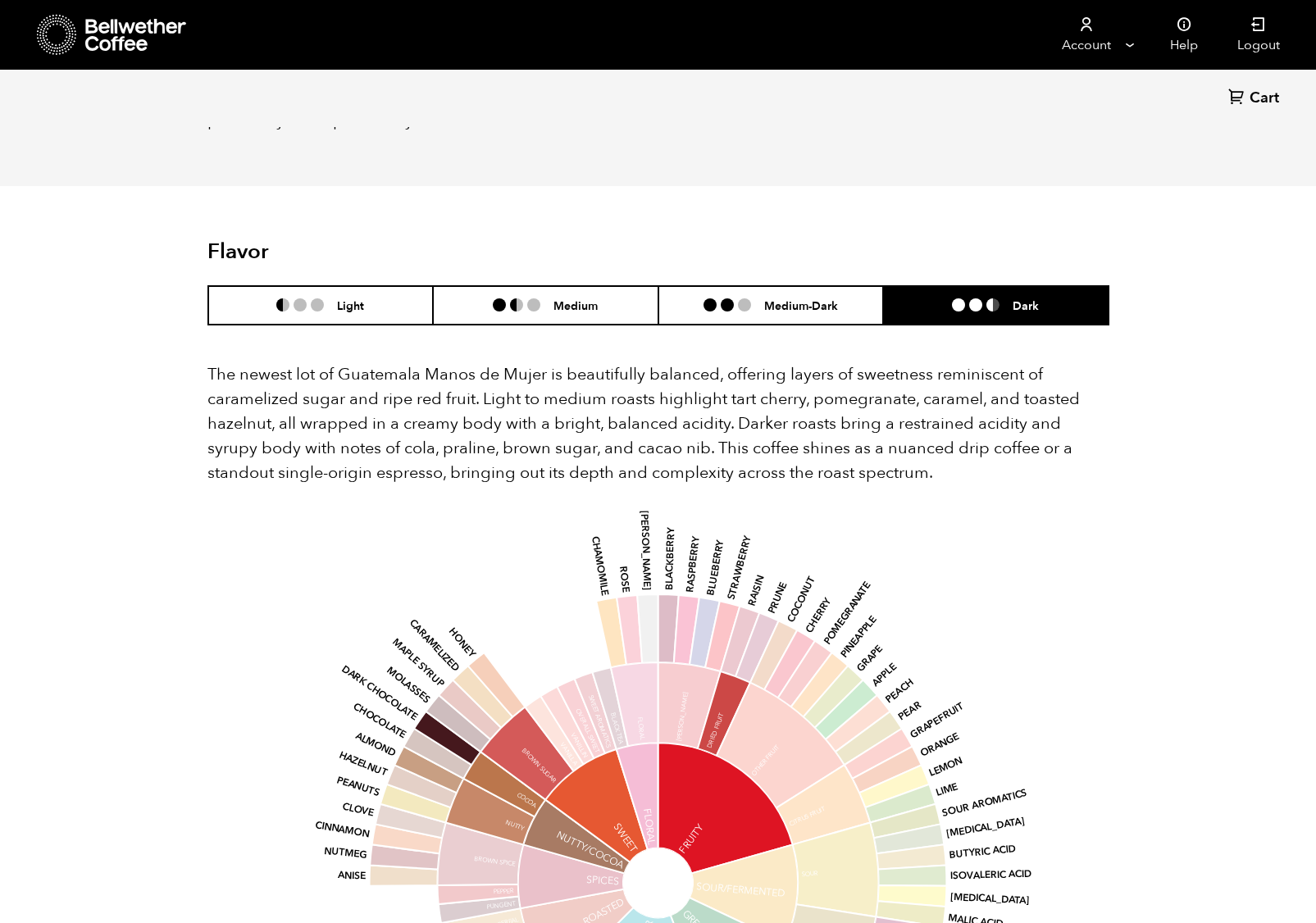
scroll to position [1941, 0]
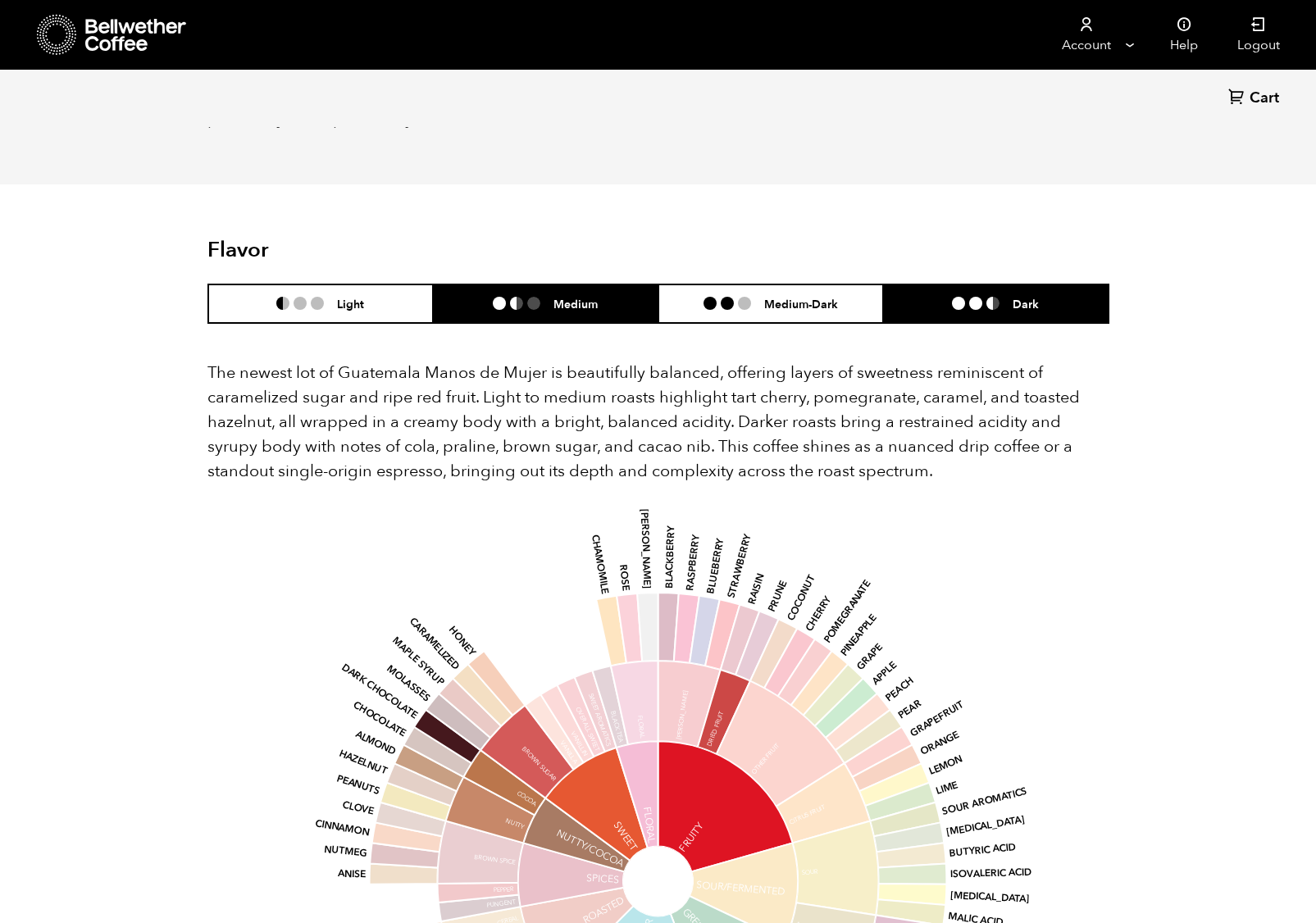
click at [501, 285] on li "Medium" at bounding box center [546, 304] width 226 height 39
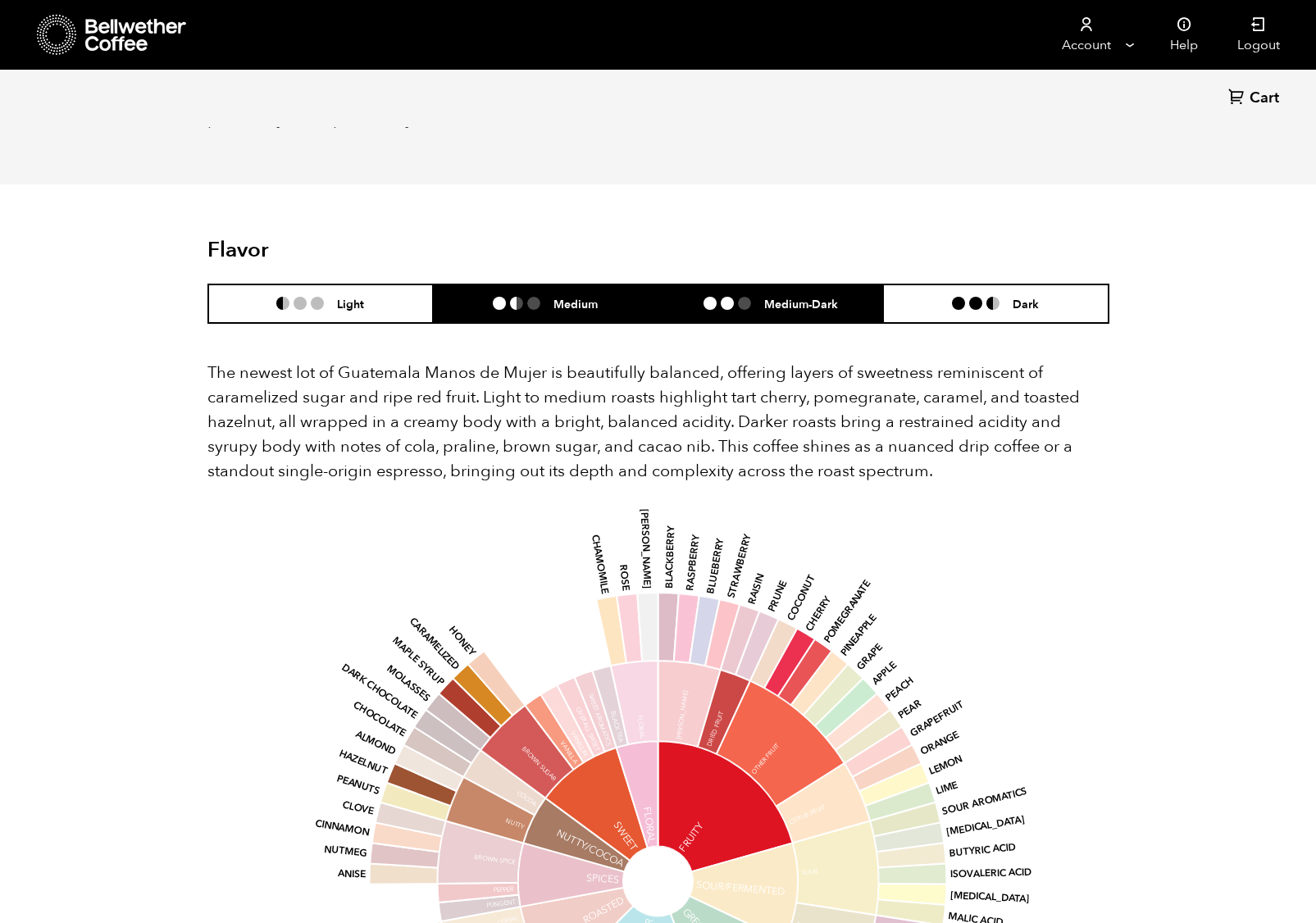
click at [724, 297] on li at bounding box center [726, 303] width 13 height 13
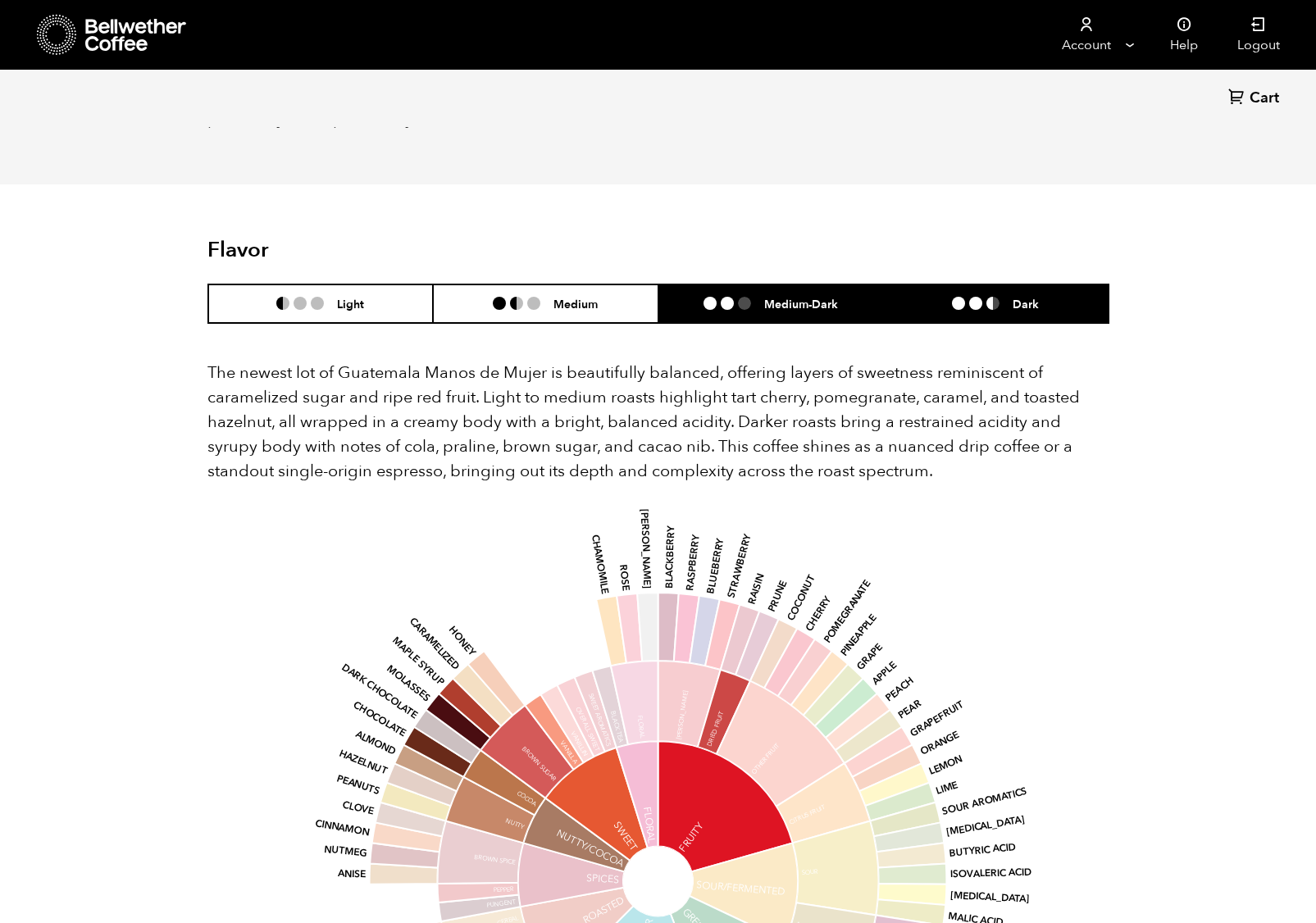
click at [972, 285] on li "Dark" at bounding box center [996, 304] width 226 height 39
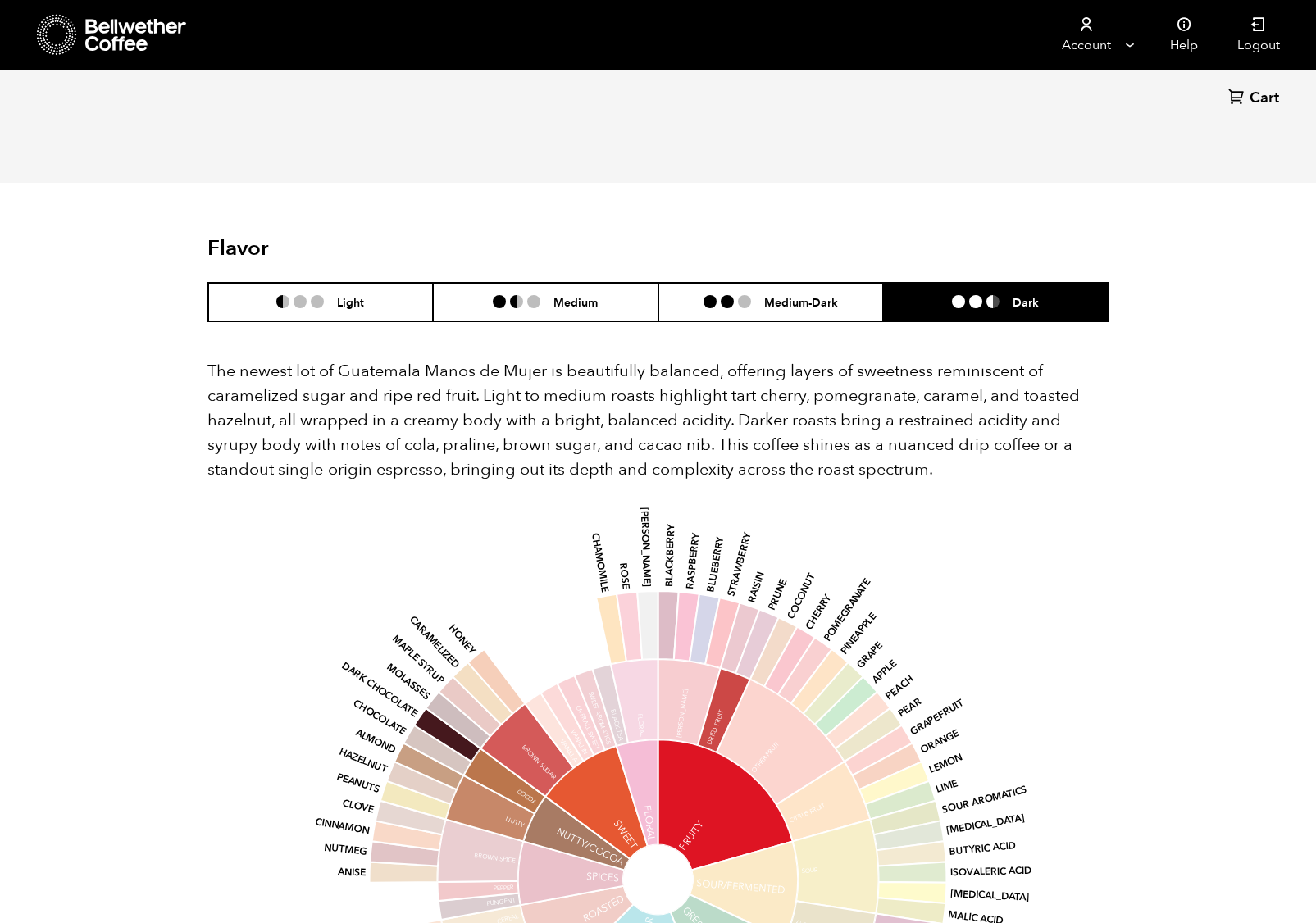
scroll to position [1956, 0]
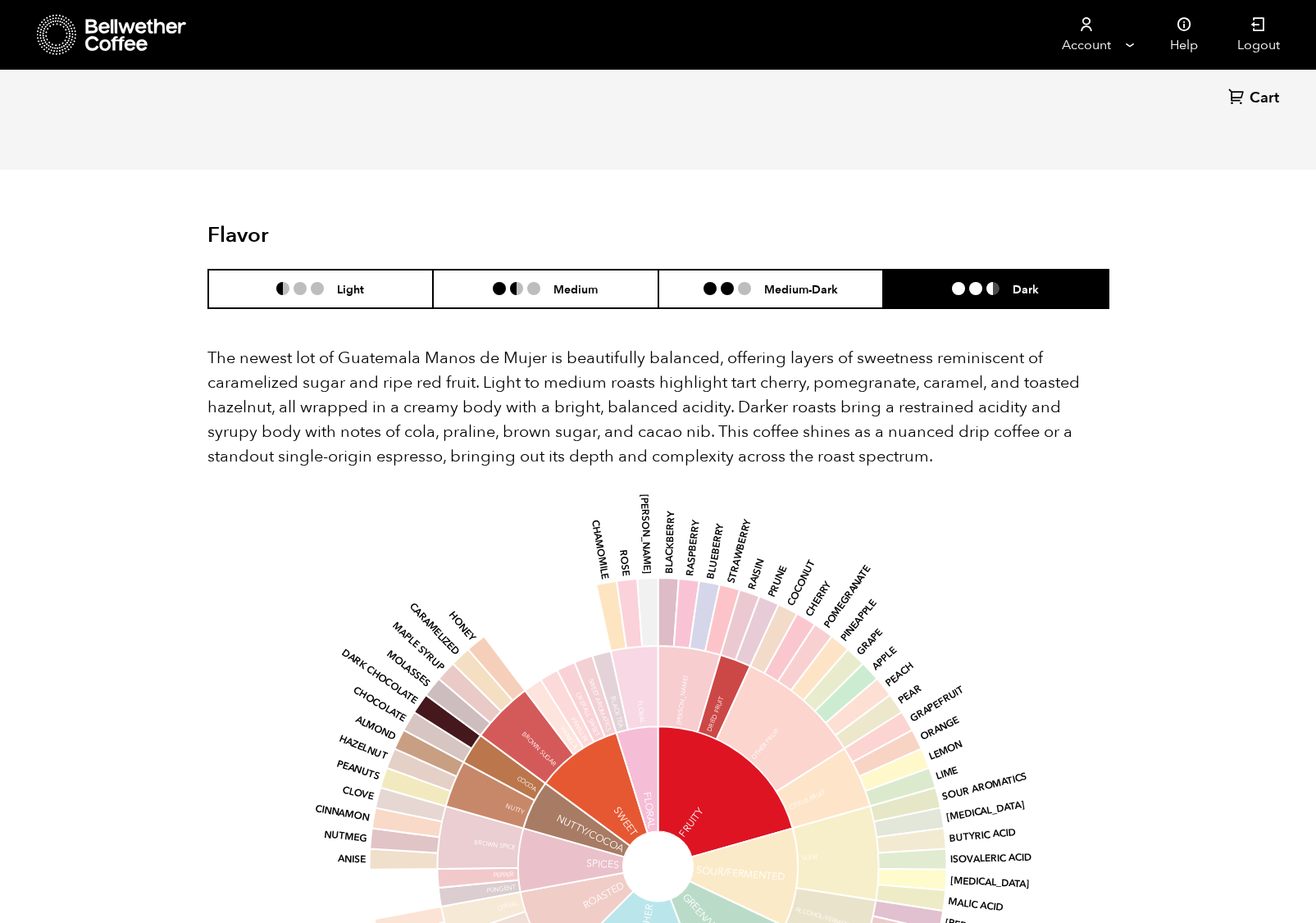
click at [346, 398] on p "The newest lot of Guatemala Manos de Mujer is beautifully balanced, offering la…" at bounding box center [658, 406] width 902 height 123
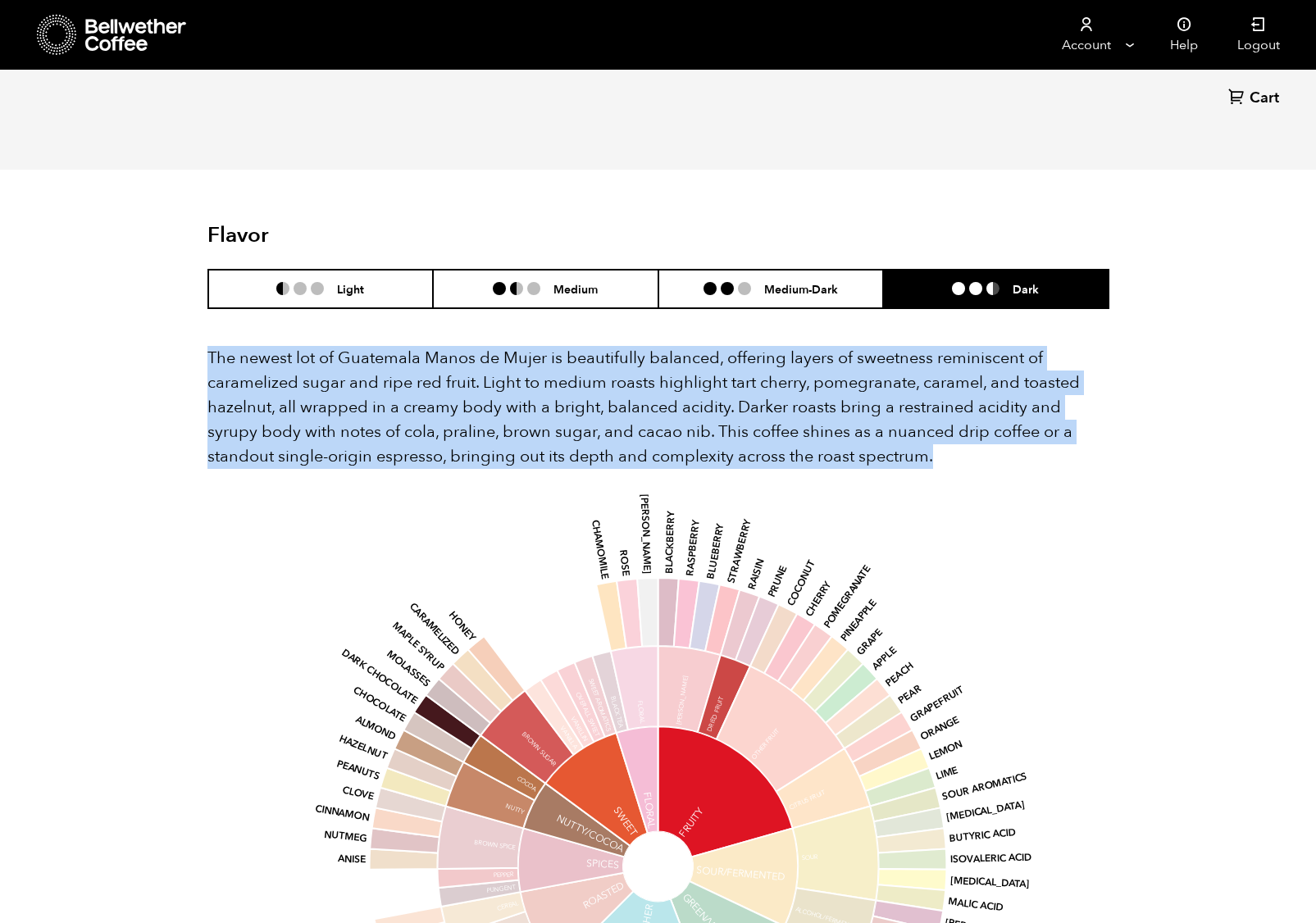
drag, startPoint x: 206, startPoint y: 327, endPoint x: 861, endPoint y: 439, distance: 664.5
click at [861, 439] on p "The newest lot of Guatemala Manos de Mujer is beautifully balanced, offering la…" at bounding box center [658, 406] width 902 height 123
copy p "The newest lot of Guatemala Manos de Mujer is beautifully balanced, offering la…"
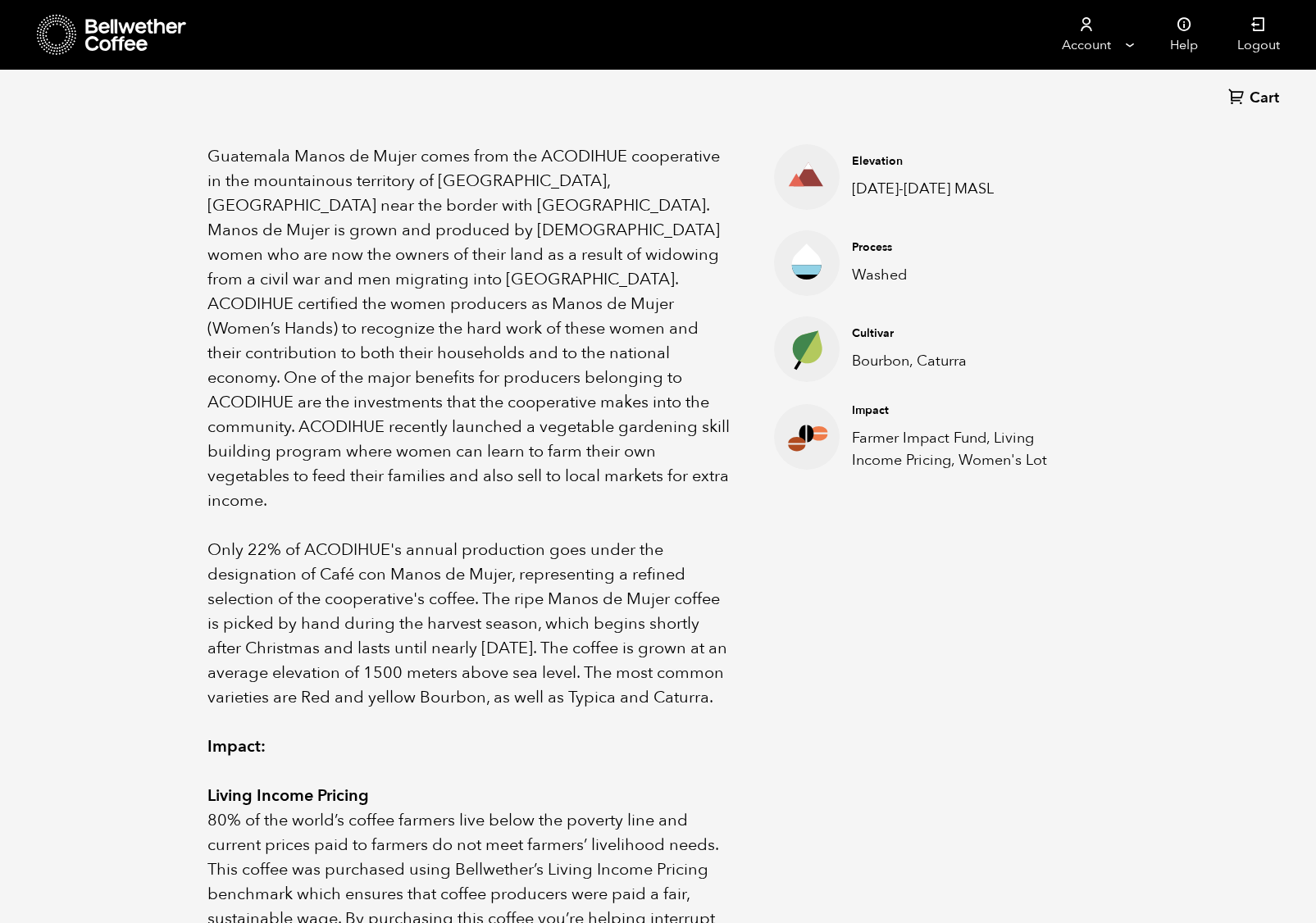
scroll to position [507, 0]
